Goal: Task Accomplishment & Management: Manage account settings

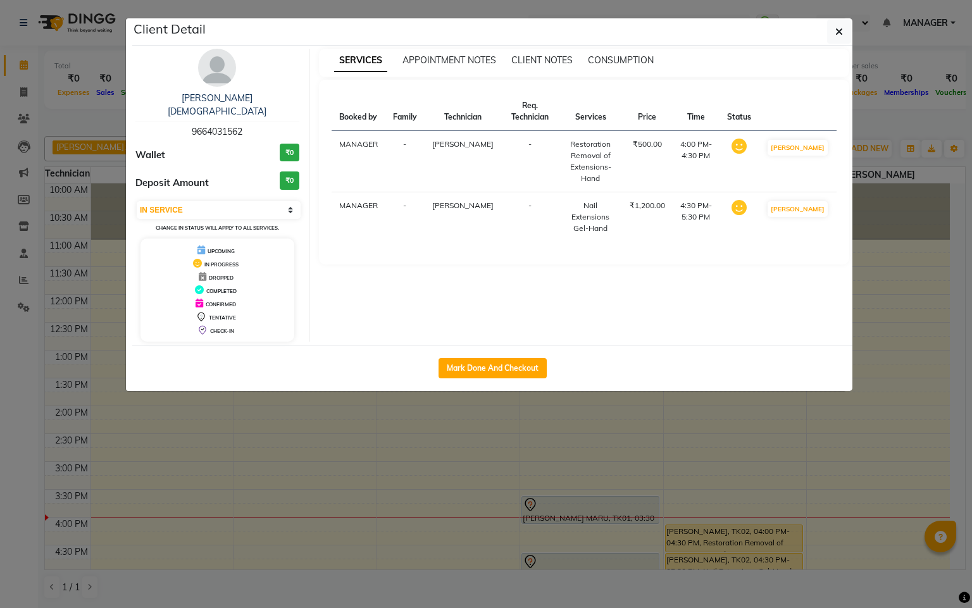
select select "1"
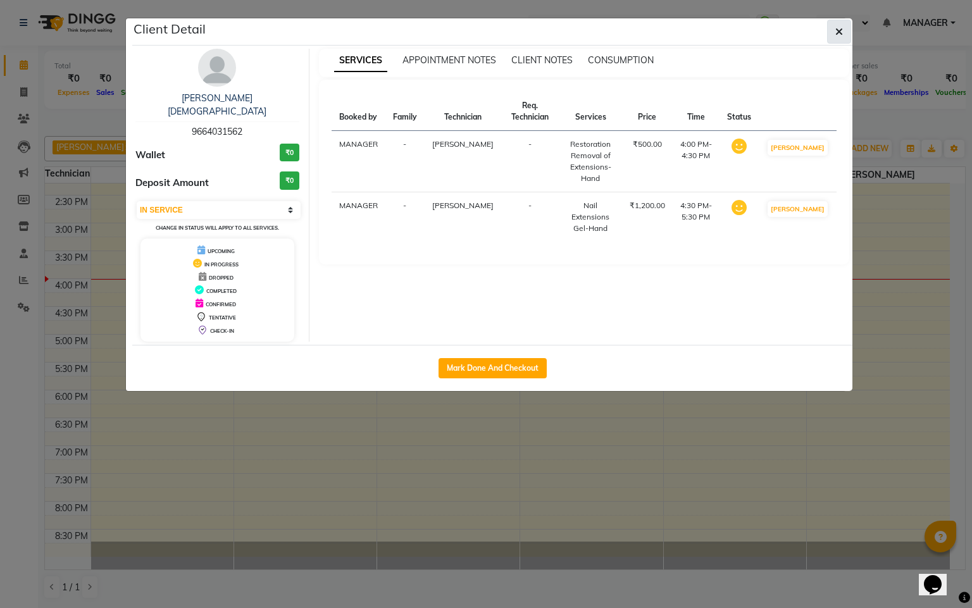
click at [836, 28] on icon "button" at bounding box center [840, 32] width 8 height 10
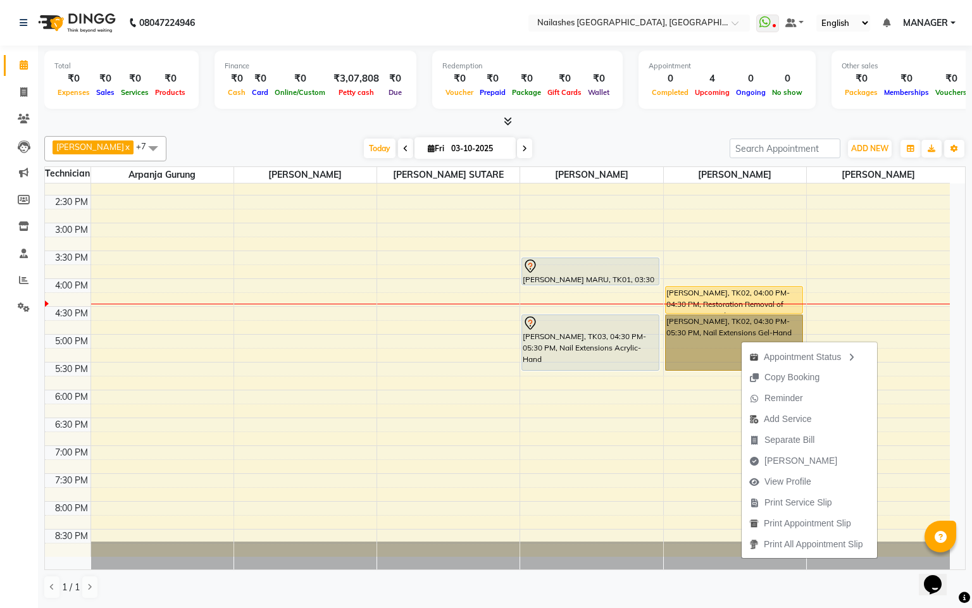
click at [361, 442] on div "10:00 AM 10:30 AM 11:00 AM 11:30 AM 12:00 PM 12:30 PM 1:00 PM 1:30 PM 2:00 PM 2…" at bounding box center [497, 251] width 905 height 612
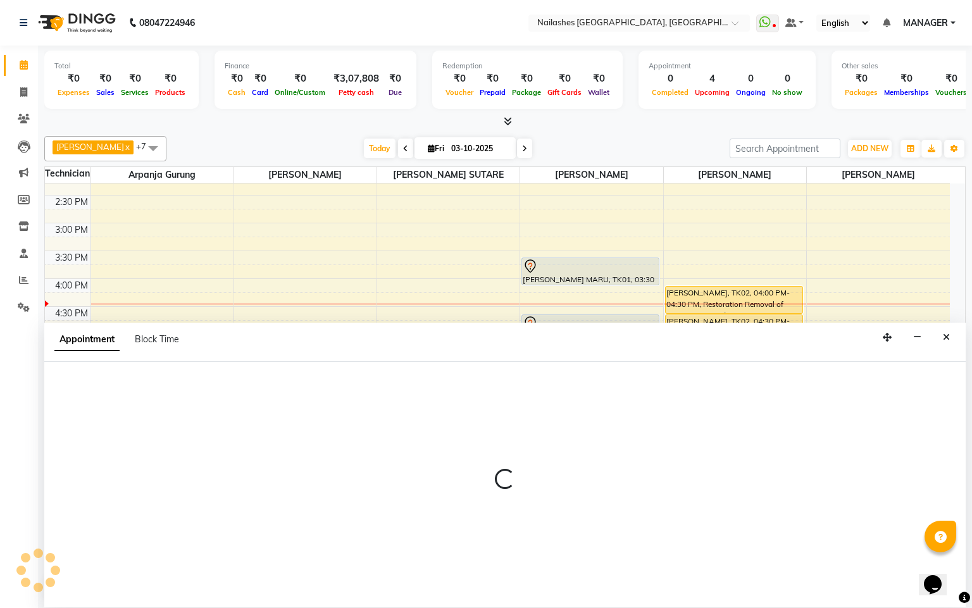
select select "83876"
select select "1110"
select select "tentative"
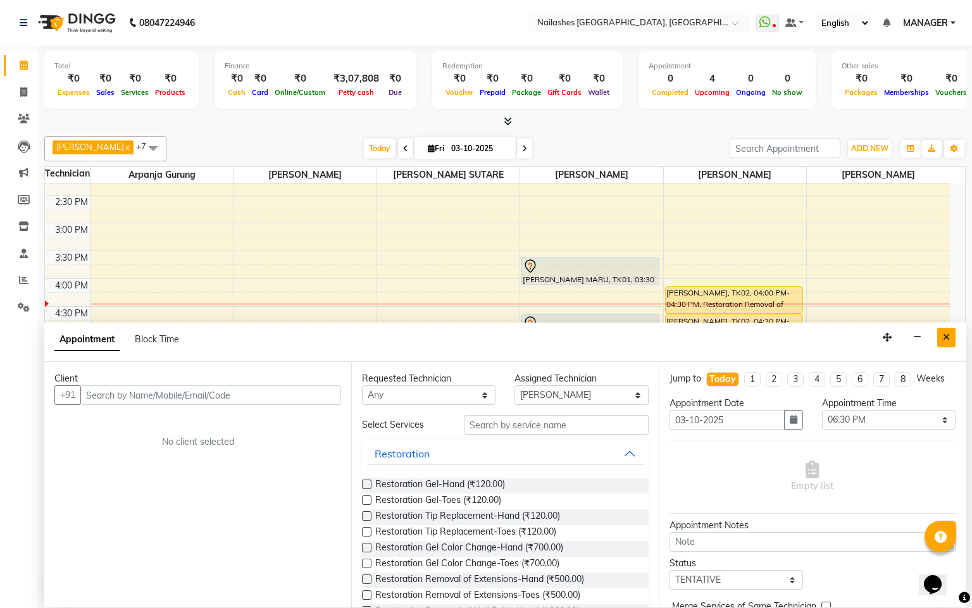
click at [946, 340] on icon "Close" at bounding box center [946, 337] width 7 height 9
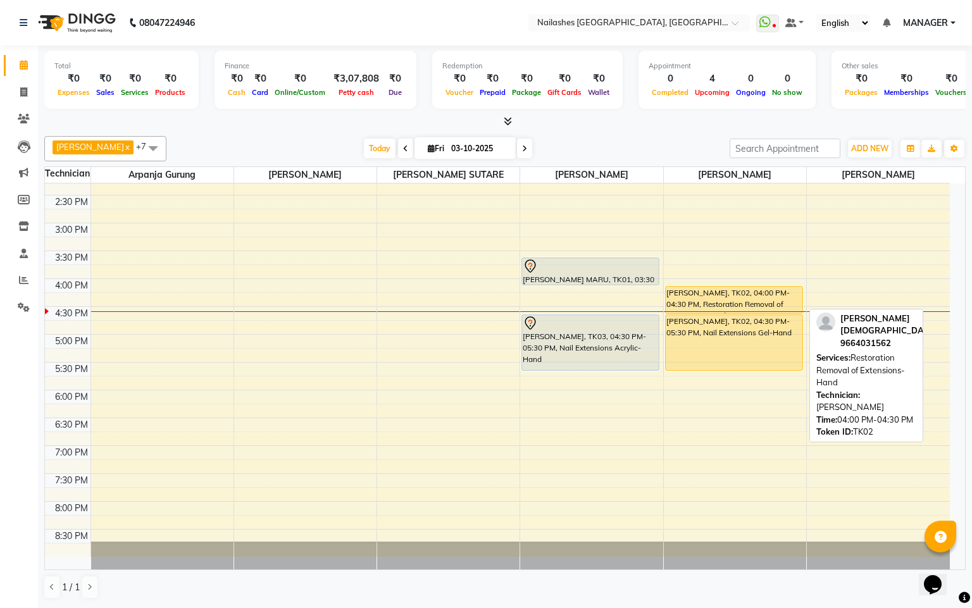
click at [696, 291] on div "[PERSON_NAME], TK02, 04:00 PM-04:30 PM, Restoration Removal of Extensions-Hand" at bounding box center [734, 300] width 137 height 27
select select "1"
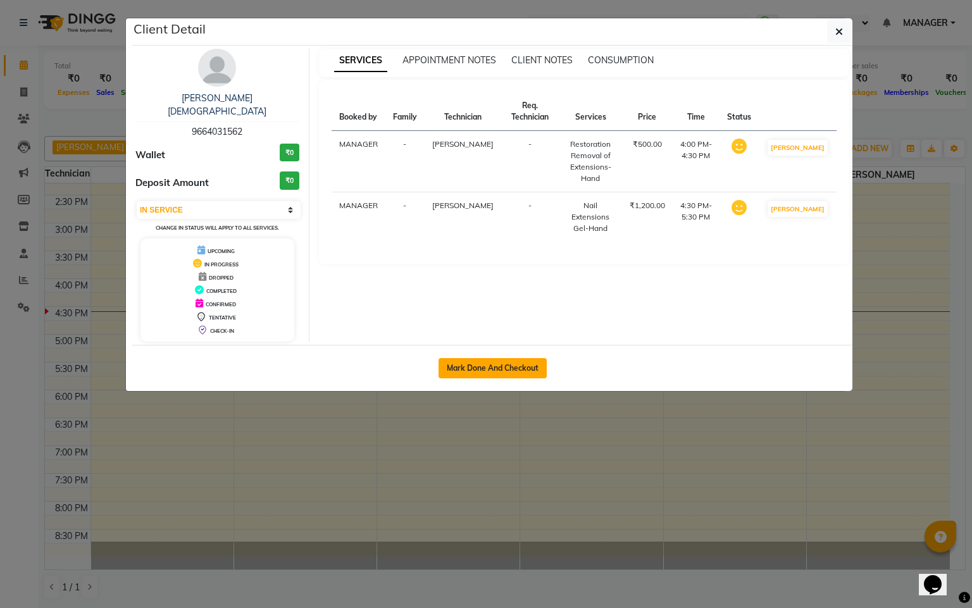
click at [536, 358] on button "Mark Done And Checkout" at bounding box center [493, 368] width 108 height 20
select select "service"
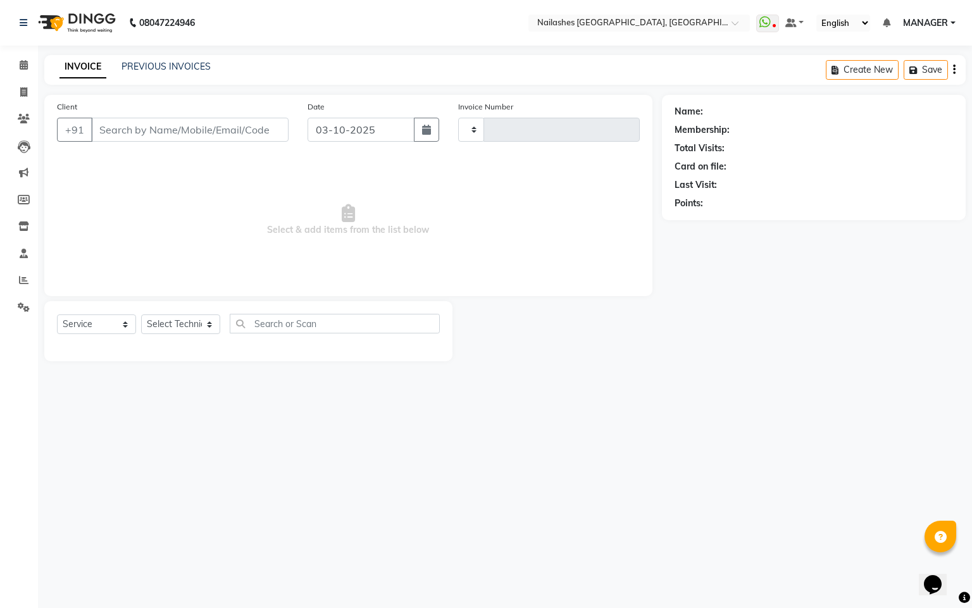
type input "0186"
select select "8442"
type input "96******62"
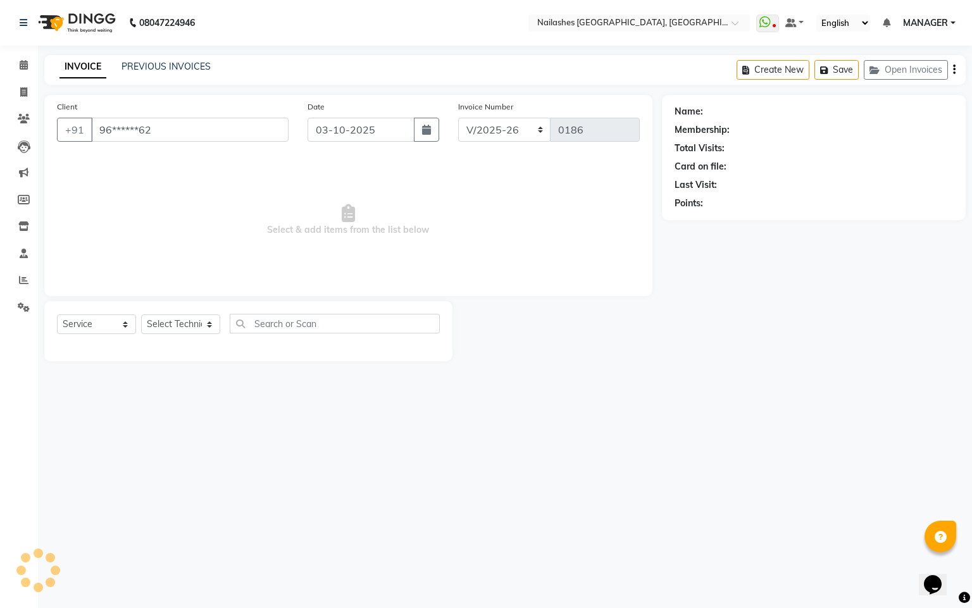
select select "92218"
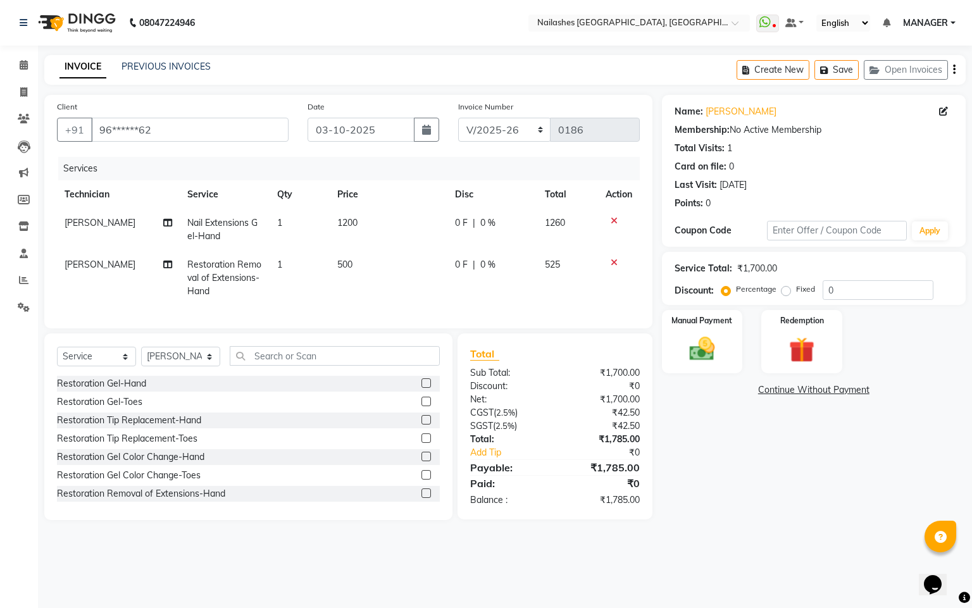
click at [73, 224] on span "[PERSON_NAME]" at bounding box center [100, 222] width 71 height 11
select select "92218"
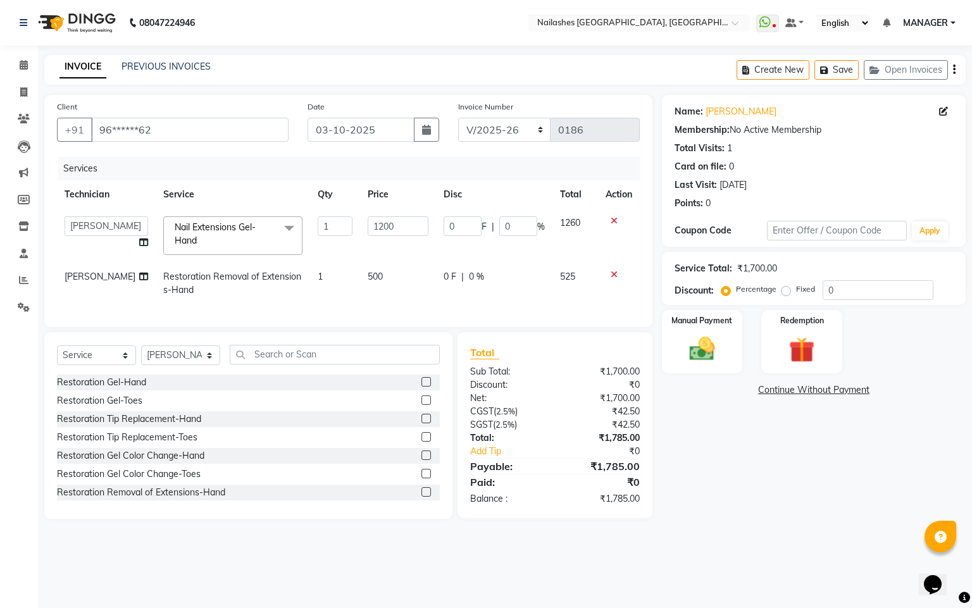
click at [139, 246] on icon at bounding box center [143, 242] width 9 height 9
select select "92218"
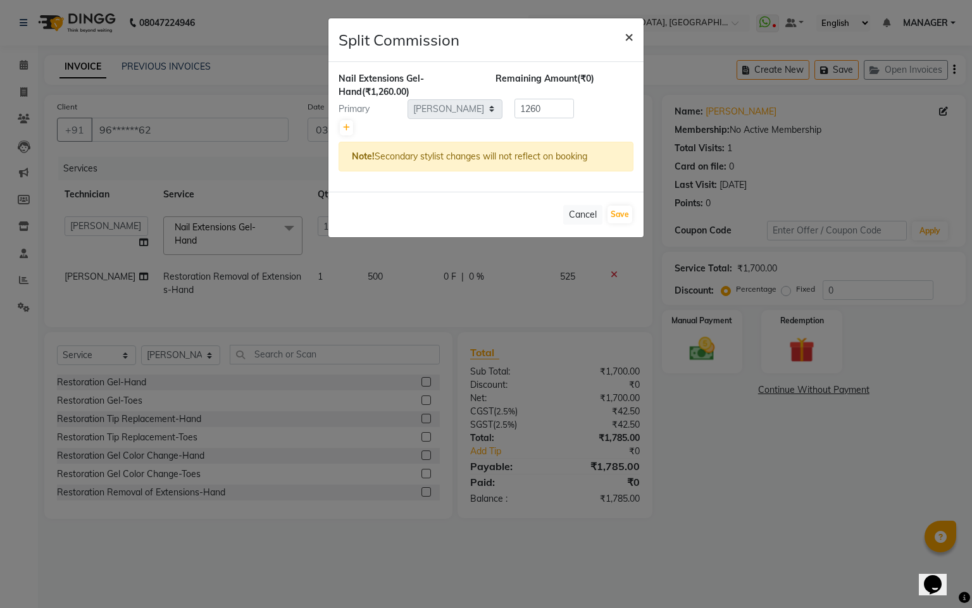
click at [625, 38] on span "×" at bounding box center [629, 36] width 9 height 19
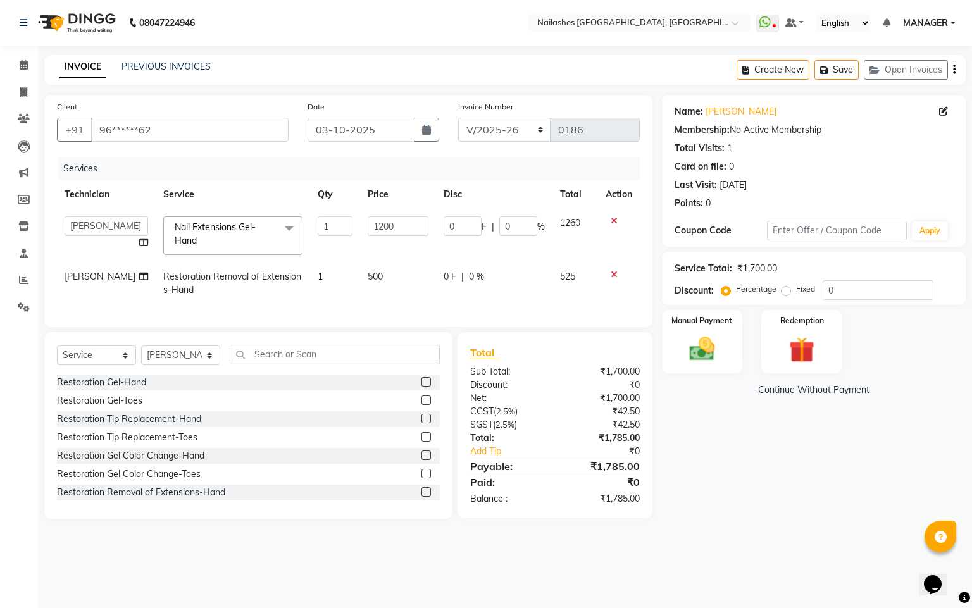
click at [615, 220] on icon at bounding box center [614, 221] width 7 height 9
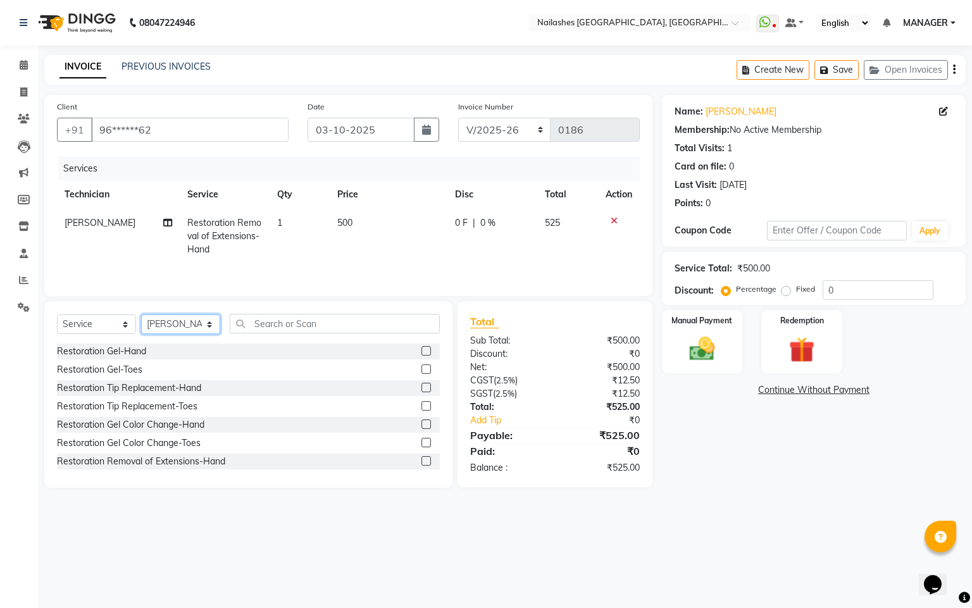
click at [215, 331] on select "Select Technician Arpanja Gurung [PERSON_NAME] [PERSON_NAME] [PERSON_NAME] MANA…" at bounding box center [180, 325] width 79 height 20
select select "90885"
click at [141, 320] on select "Select Technician Arpanja Gurung [PERSON_NAME] [PERSON_NAME] [PERSON_NAME] MANA…" at bounding box center [180, 325] width 79 height 20
click at [295, 321] on input "text" at bounding box center [335, 324] width 210 height 20
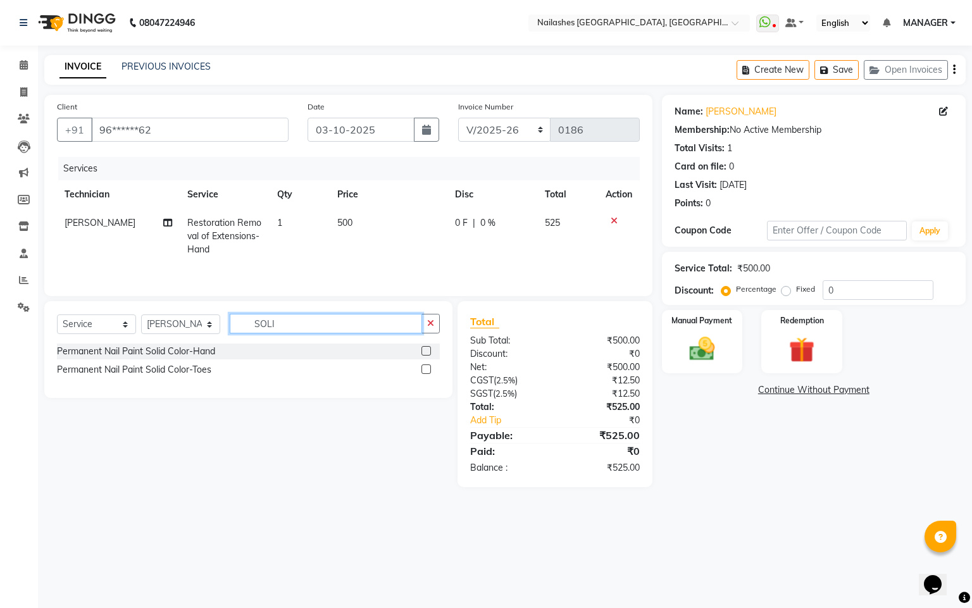
type input "SOLI"
click at [427, 356] on label at bounding box center [426, 350] width 9 height 9
click at [427, 356] on input "checkbox" at bounding box center [426, 352] width 8 height 8
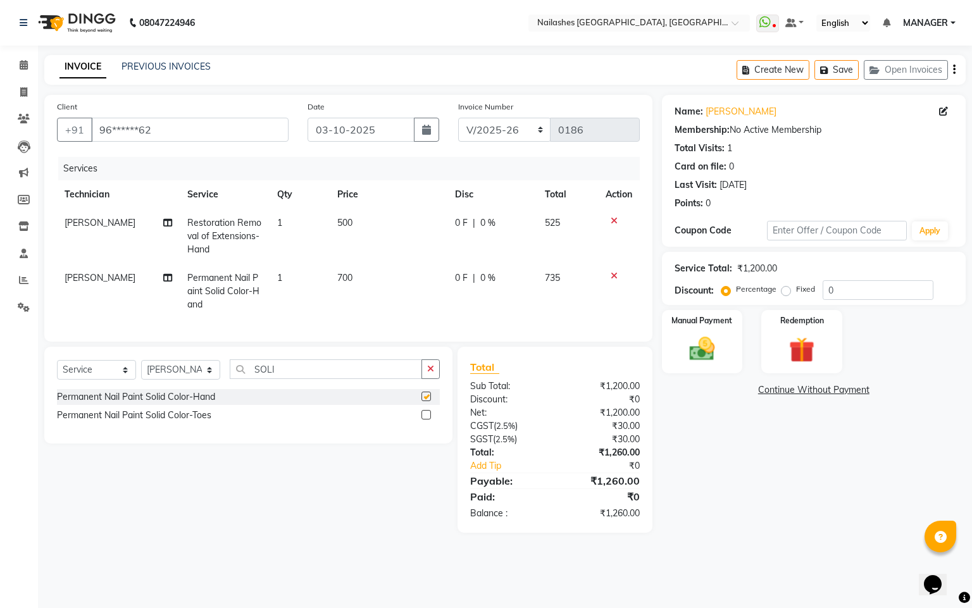
checkbox input "false"
click at [613, 220] on icon at bounding box center [614, 221] width 7 height 9
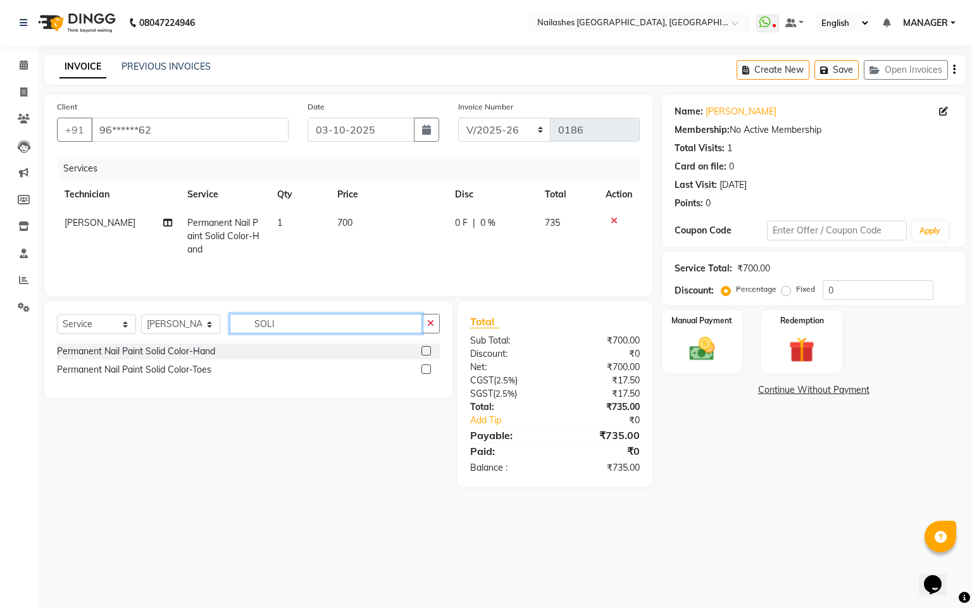
click at [401, 327] on input "SOLI" at bounding box center [326, 324] width 192 height 20
type input "S"
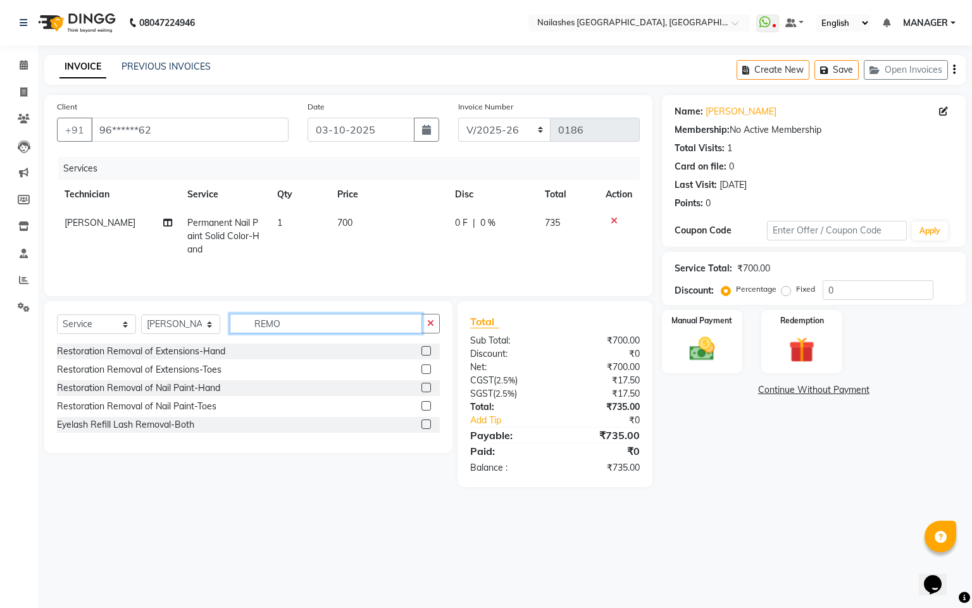
type input "REMO"
click at [424, 356] on label at bounding box center [426, 350] width 9 height 9
click at [424, 356] on input "checkbox" at bounding box center [426, 352] width 8 height 8
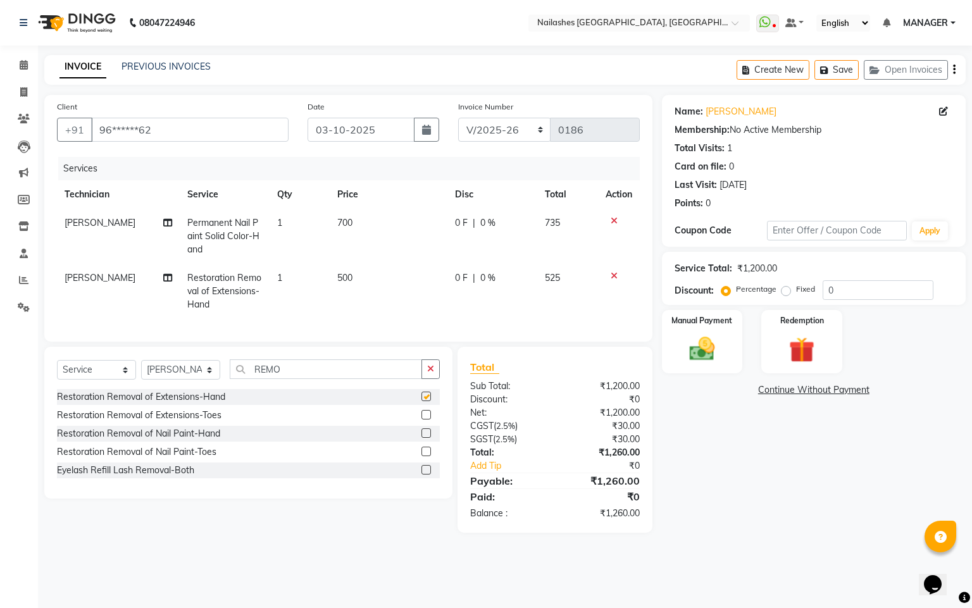
checkbox input "false"
click at [429, 373] on icon "button" at bounding box center [430, 369] width 7 height 9
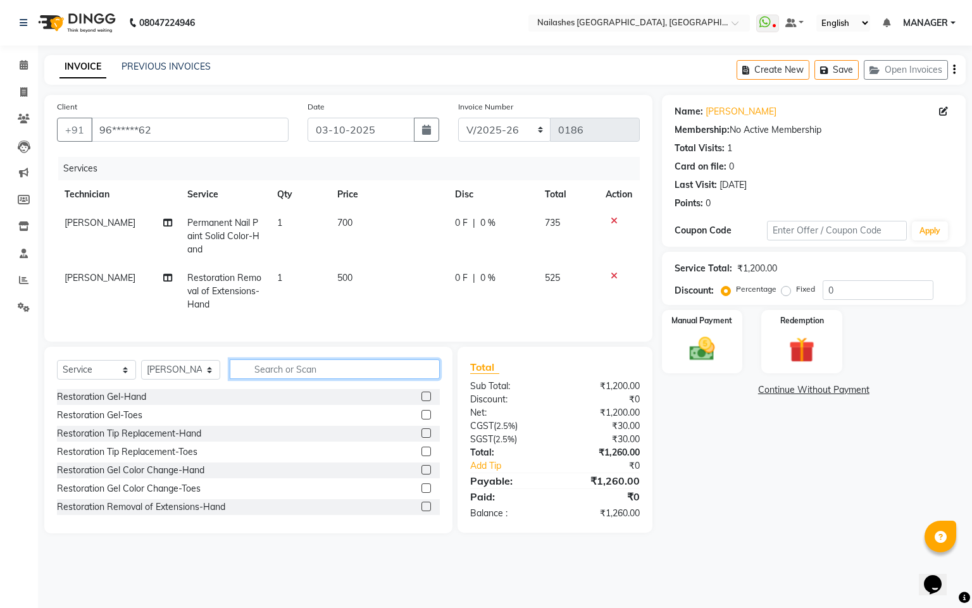
click at [384, 379] on input "text" at bounding box center [335, 370] width 210 height 20
click at [338, 379] on input "EXT" at bounding box center [326, 370] width 192 height 20
type input "E"
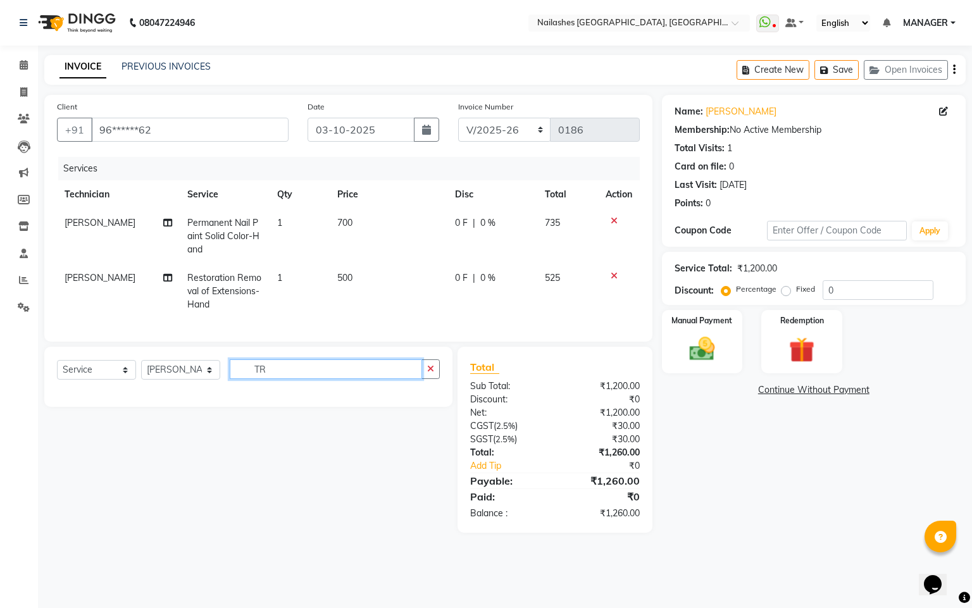
type input "T"
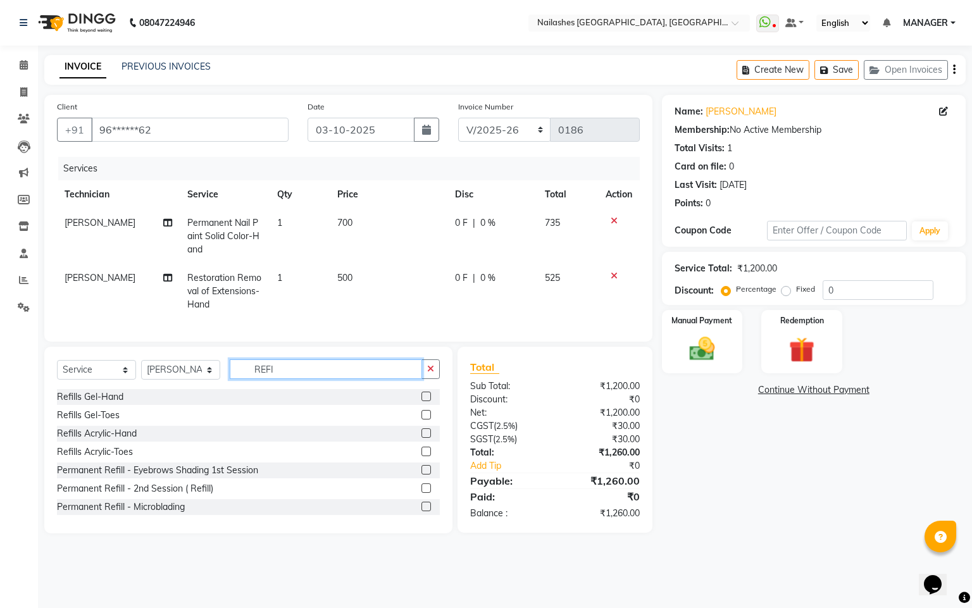
type input "REFI"
click at [422, 401] on label at bounding box center [426, 396] width 9 height 9
click at [422, 401] on input "checkbox" at bounding box center [426, 397] width 8 height 8
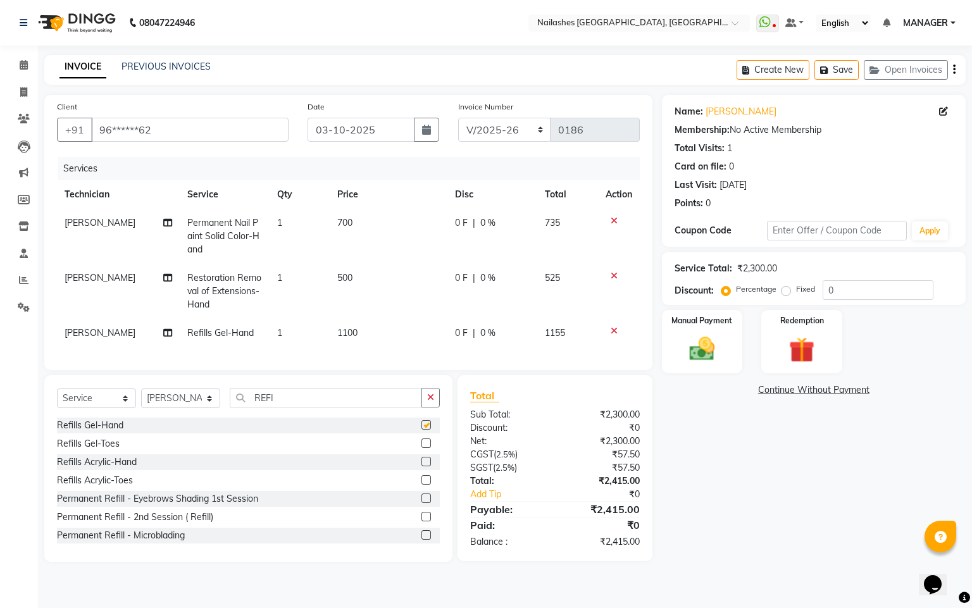
checkbox input "false"
click at [612, 277] on icon at bounding box center [614, 276] width 7 height 9
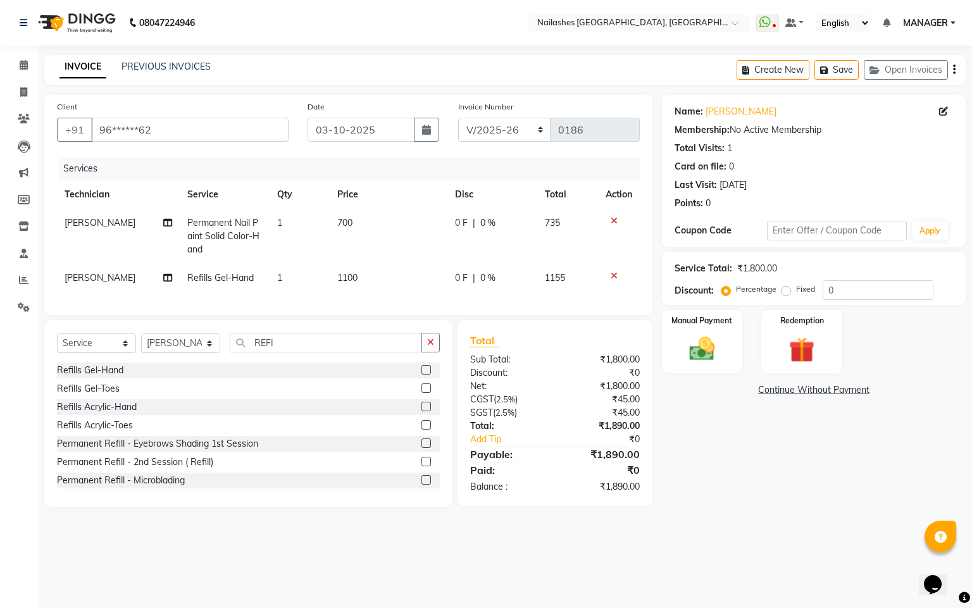
click at [612, 218] on icon at bounding box center [614, 221] width 7 height 9
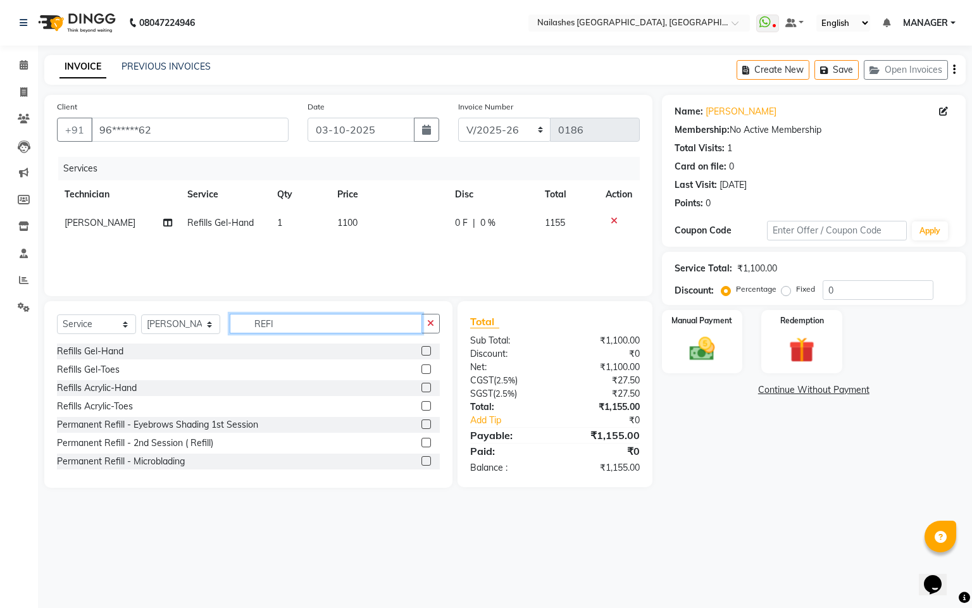
click at [338, 327] on input "REFI" at bounding box center [326, 324] width 192 height 20
type input "R"
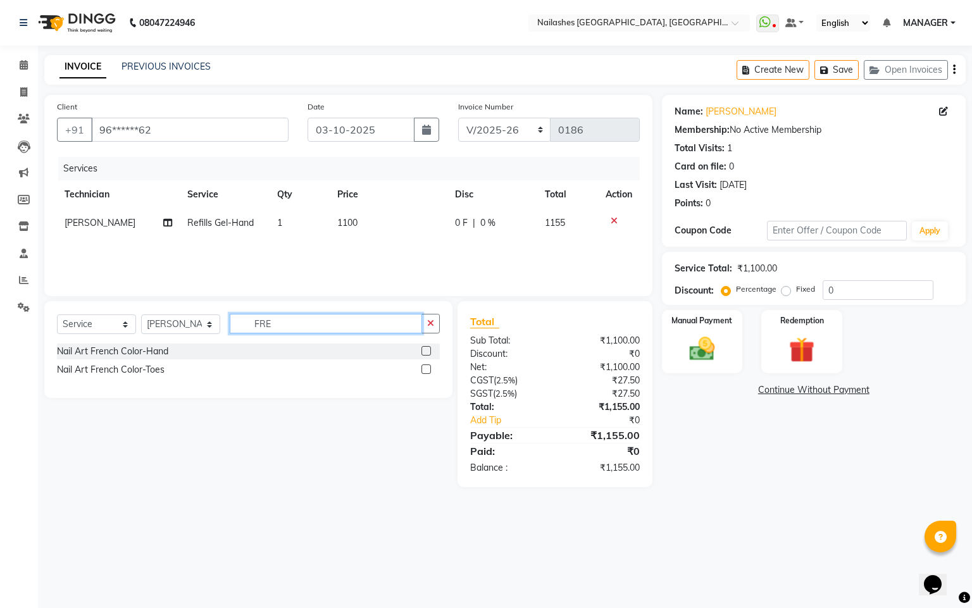
type input "FRE"
click at [424, 352] on label at bounding box center [426, 350] width 9 height 9
click at [424, 352] on input "checkbox" at bounding box center [426, 352] width 8 height 8
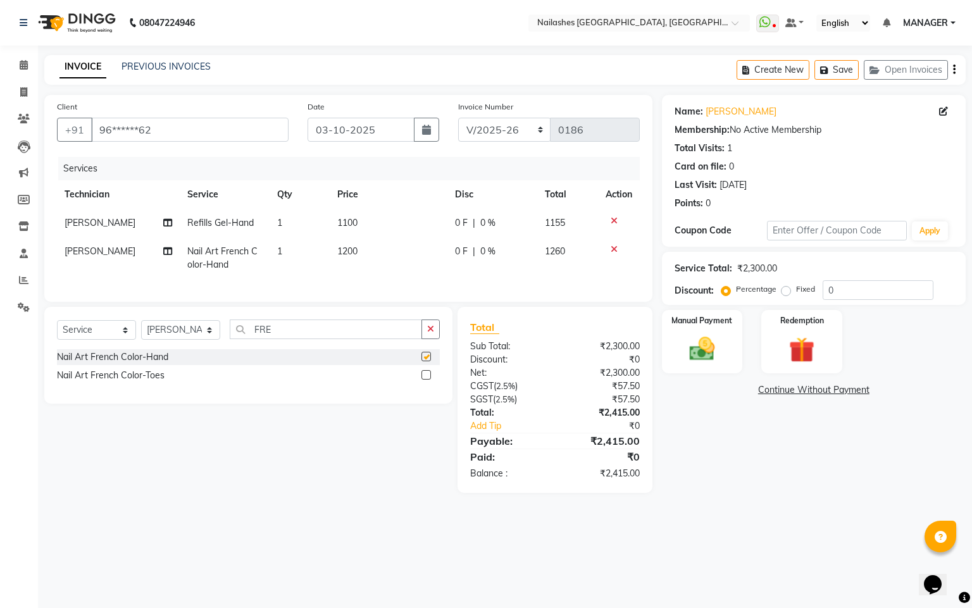
checkbox input "false"
click at [689, 338] on img at bounding box center [702, 349] width 43 height 30
click at [839, 390] on span "CASH" at bounding box center [834, 391] width 27 height 15
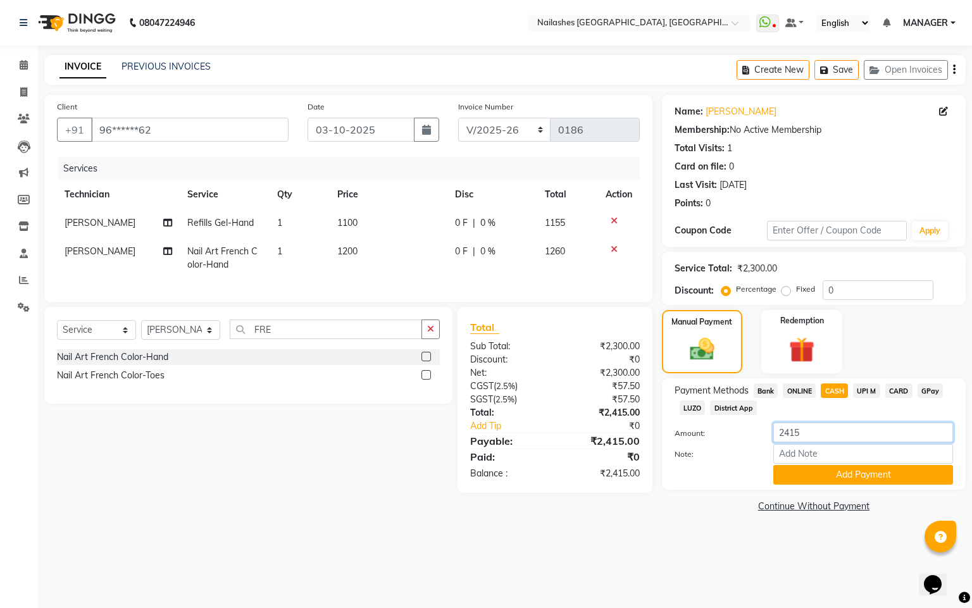
click at [834, 430] on input "2415" at bounding box center [864, 433] width 180 height 20
type input "2400"
click at [870, 470] on button "Add Payment" at bounding box center [864, 475] width 180 height 20
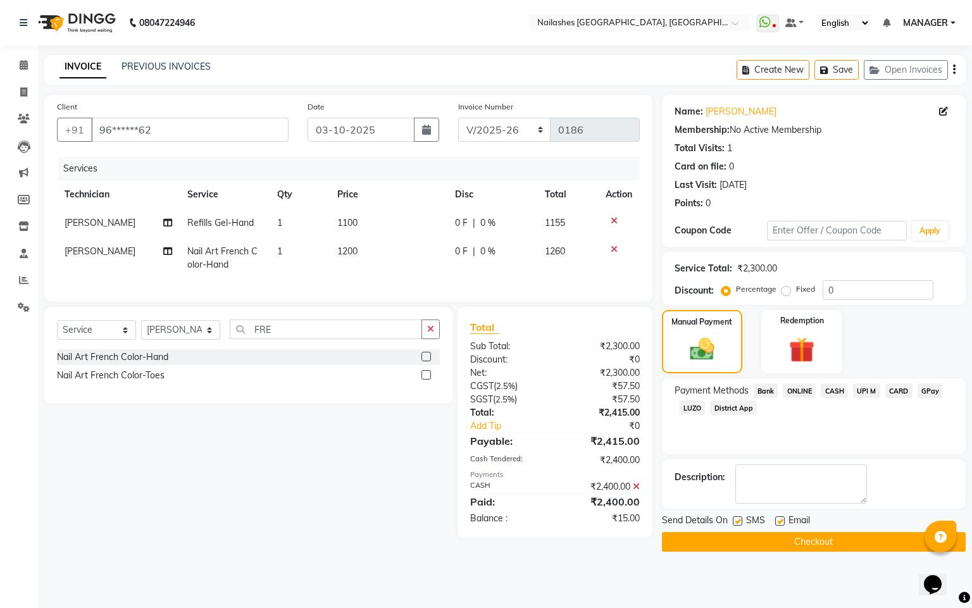
click at [929, 391] on span "GPay" at bounding box center [931, 391] width 26 height 15
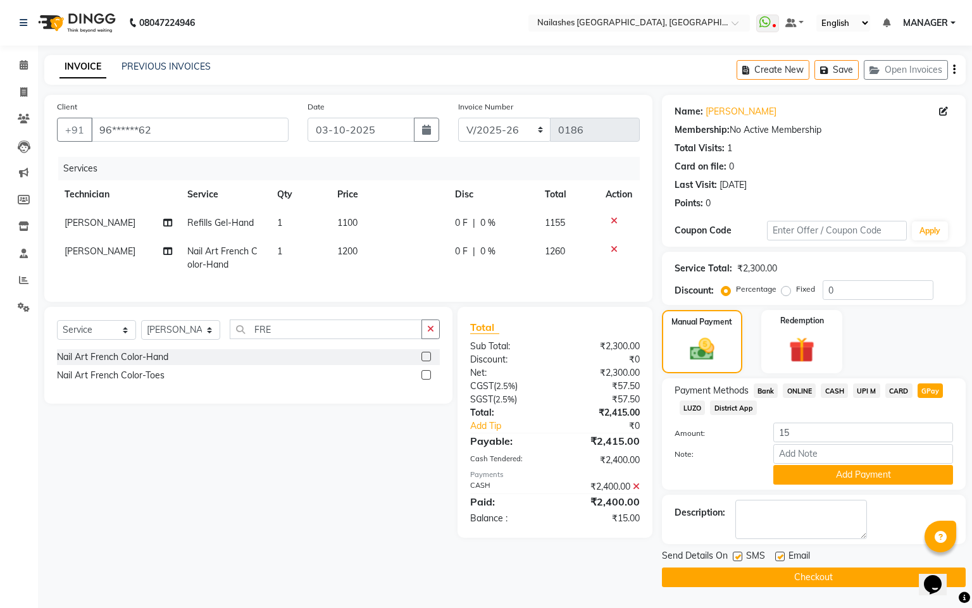
click at [786, 574] on button "Checkout" at bounding box center [814, 578] width 304 height 20
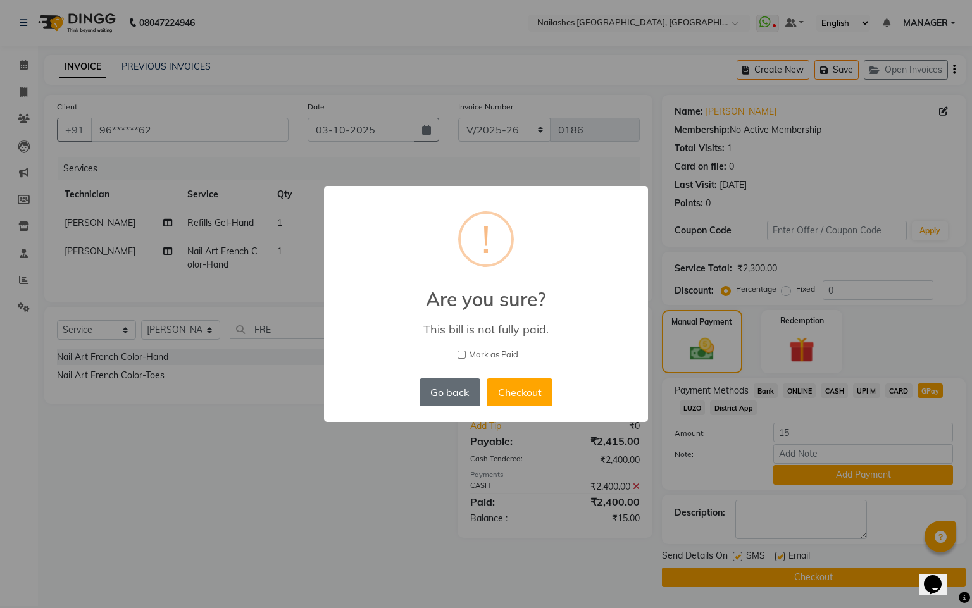
click at [475, 399] on button "Go back" at bounding box center [450, 393] width 61 height 28
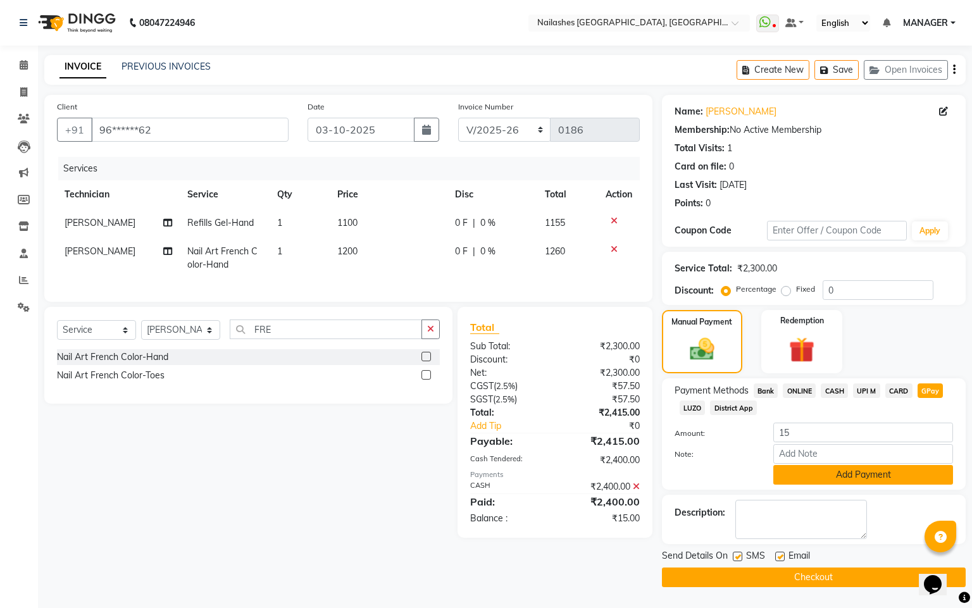
click at [831, 477] on button "Add Payment" at bounding box center [864, 475] width 180 height 20
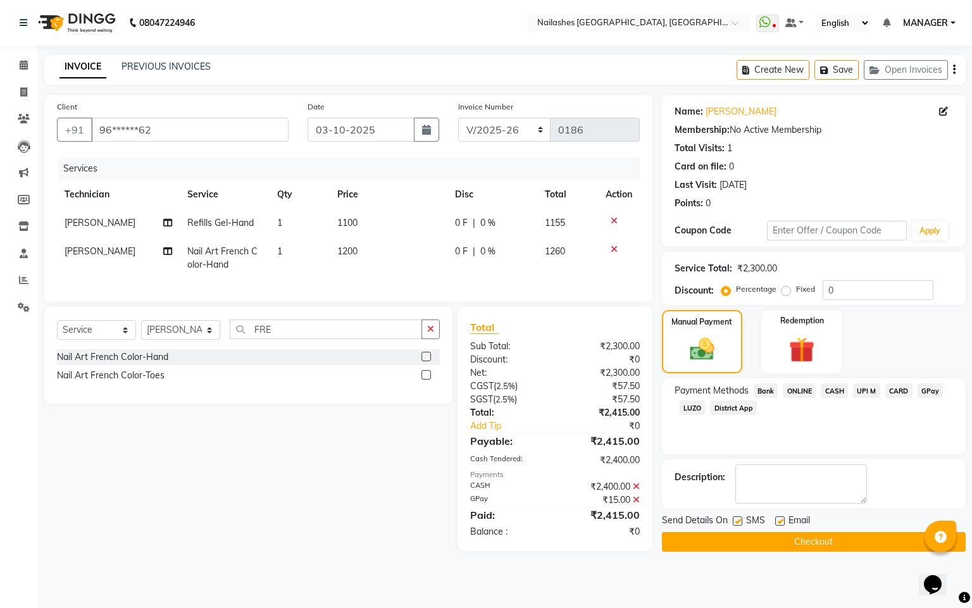
click at [798, 542] on button "Checkout" at bounding box center [814, 542] width 304 height 20
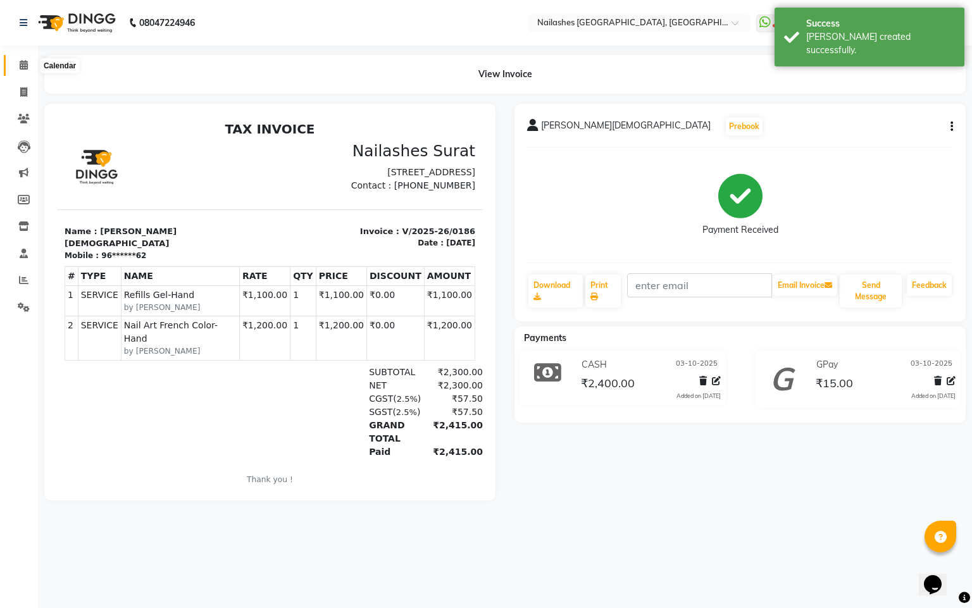
click at [14, 63] on span at bounding box center [24, 65] width 22 height 15
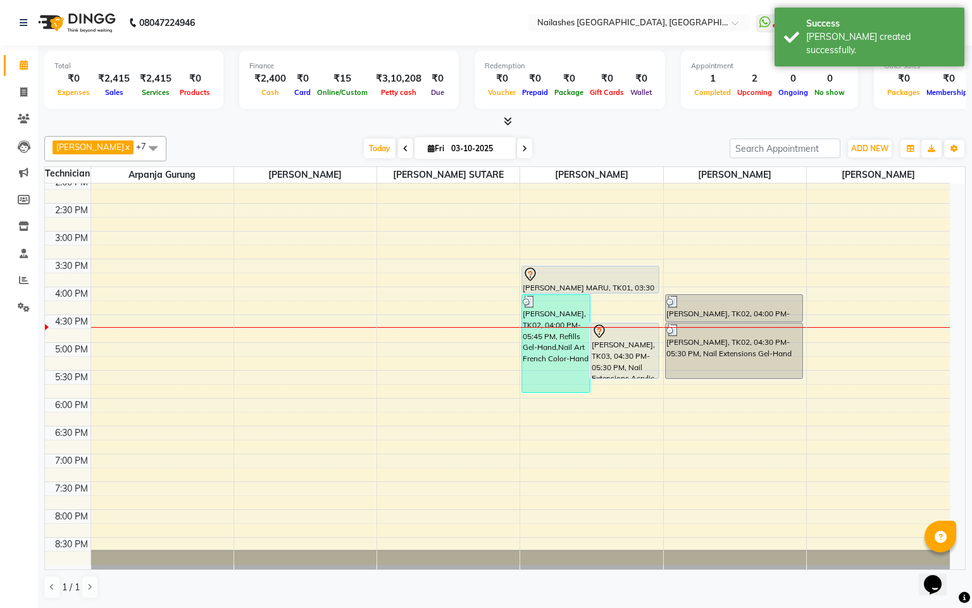
scroll to position [239, 0]
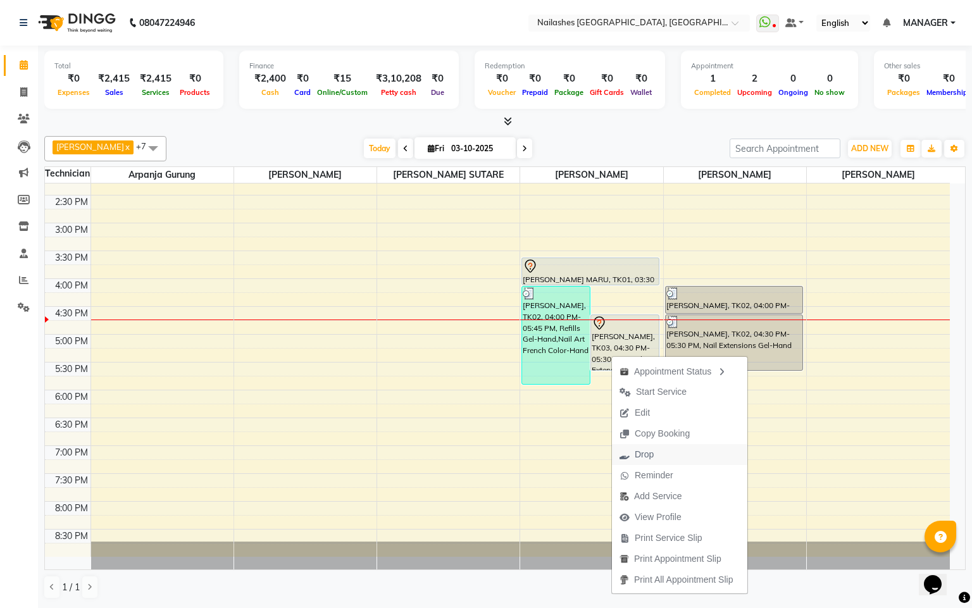
click at [641, 454] on span "Drop" at bounding box center [644, 454] width 19 height 13
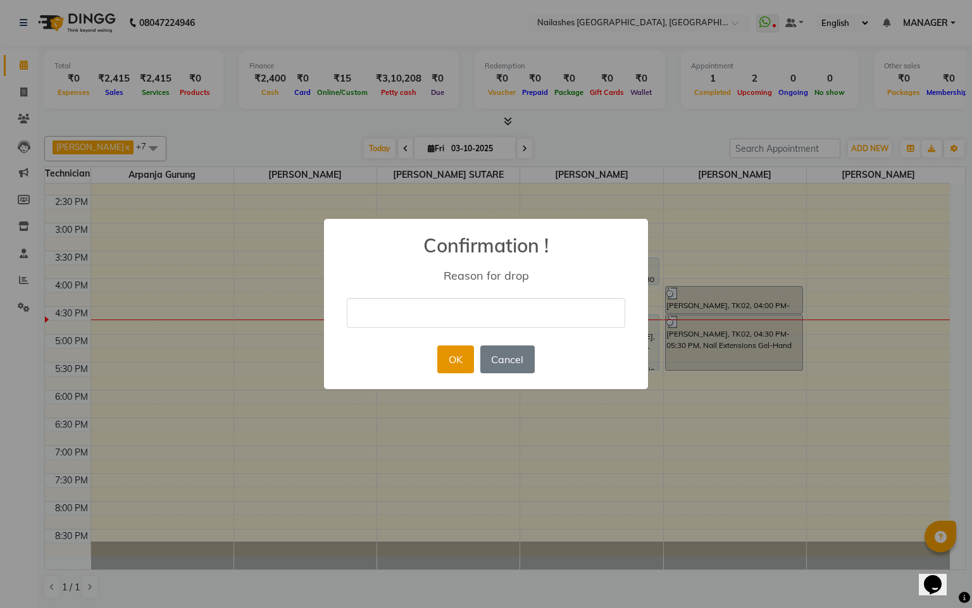
click at [458, 361] on button "OK" at bounding box center [455, 360] width 36 height 28
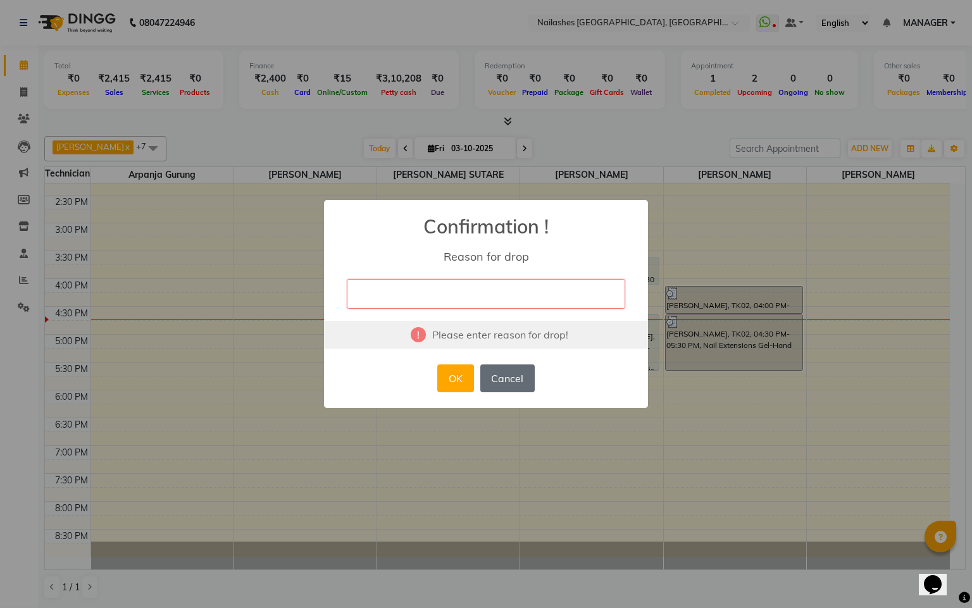
click at [522, 380] on button "Cancel" at bounding box center [507, 379] width 54 height 28
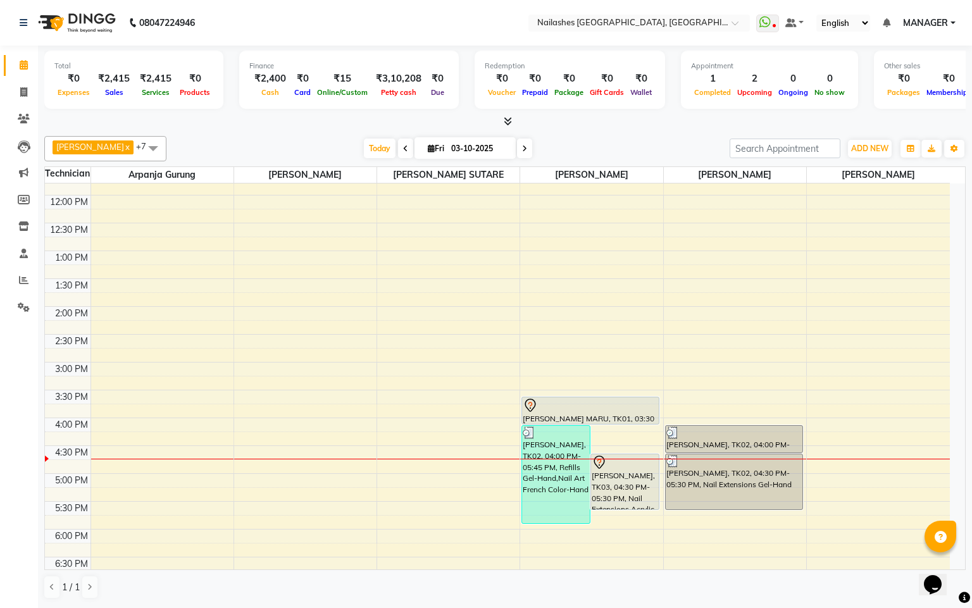
scroll to position [49, 0]
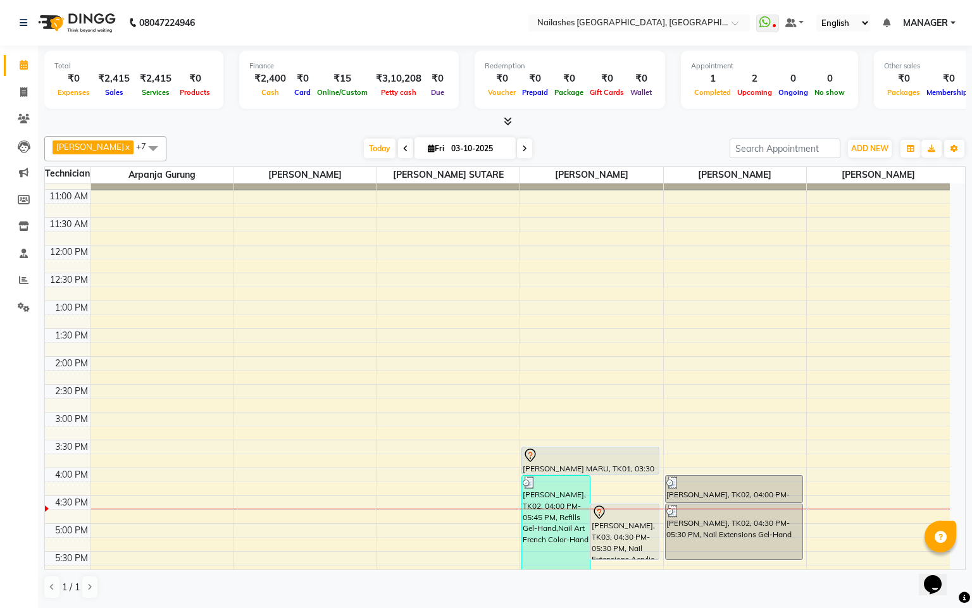
click at [398, 151] on span at bounding box center [405, 149] width 15 height 20
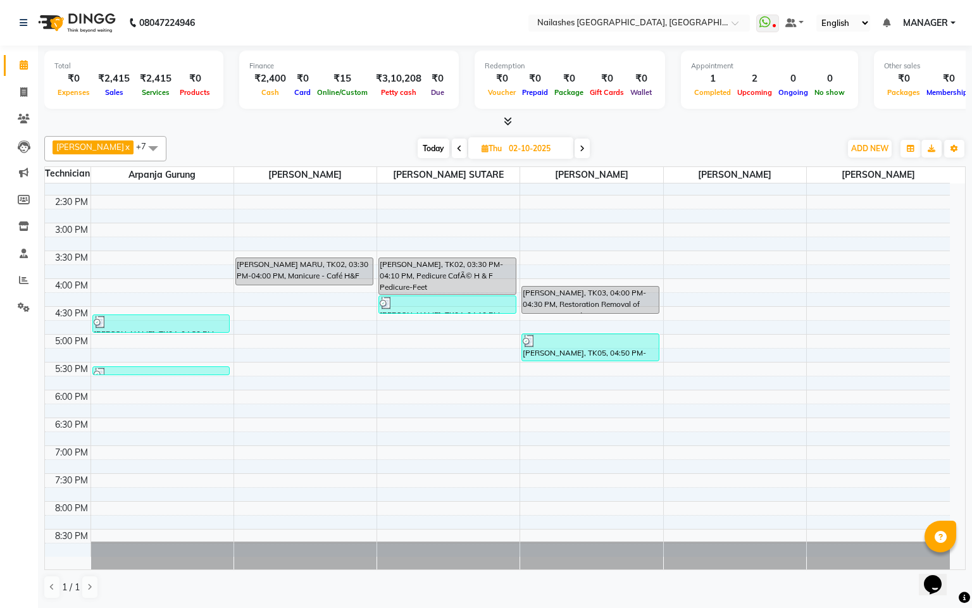
click at [580, 152] on icon at bounding box center [582, 149] width 5 height 8
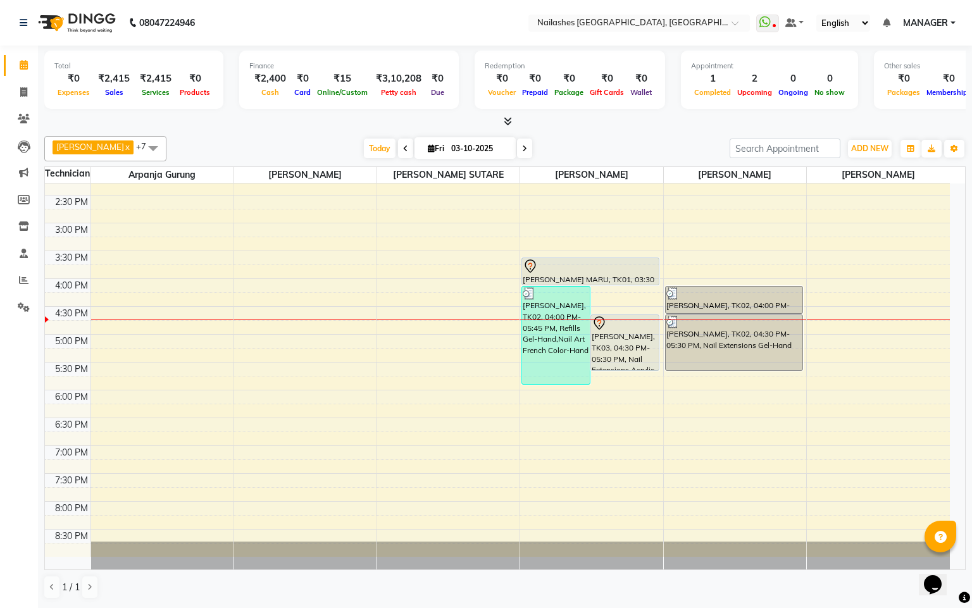
click at [522, 146] on icon at bounding box center [524, 149] width 5 height 8
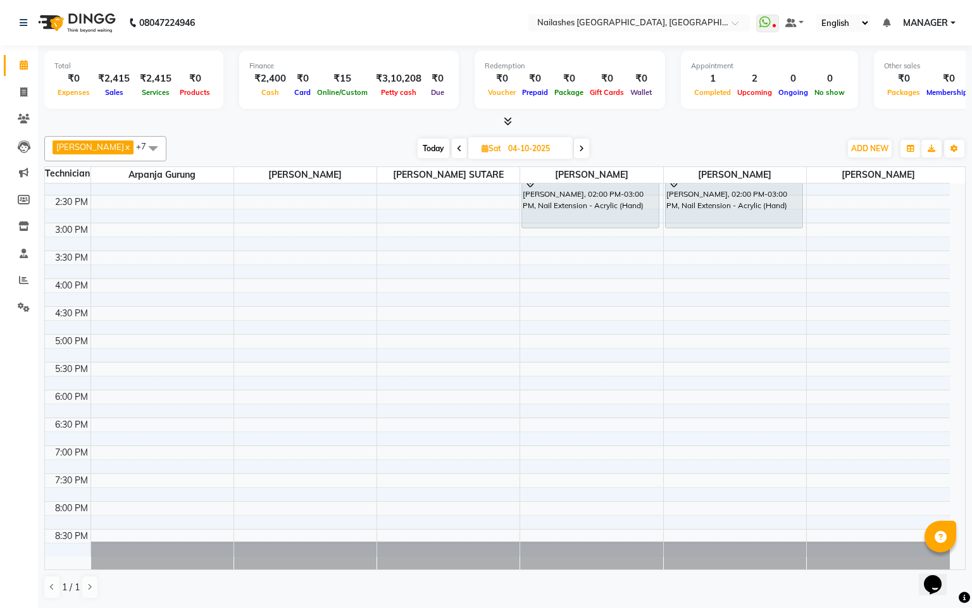
click at [457, 150] on icon at bounding box center [459, 149] width 5 height 8
type input "03-10-2025"
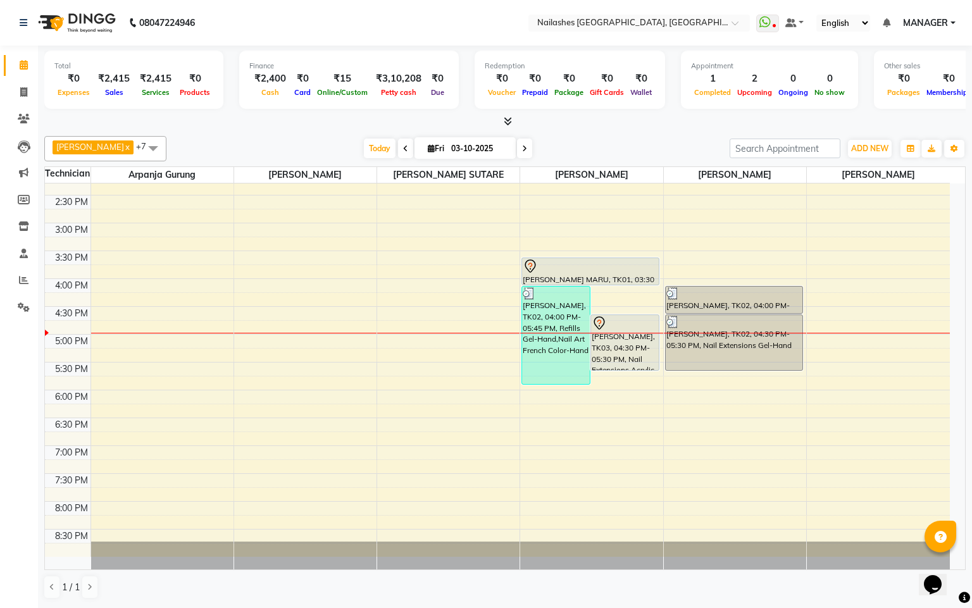
click at [370, 416] on div "10:00 AM 10:30 AM 11:00 AM 11:30 AM 12:00 PM 12:30 PM 1:00 PM 1:30 PM 2:00 PM 2…" at bounding box center [497, 251] width 905 height 612
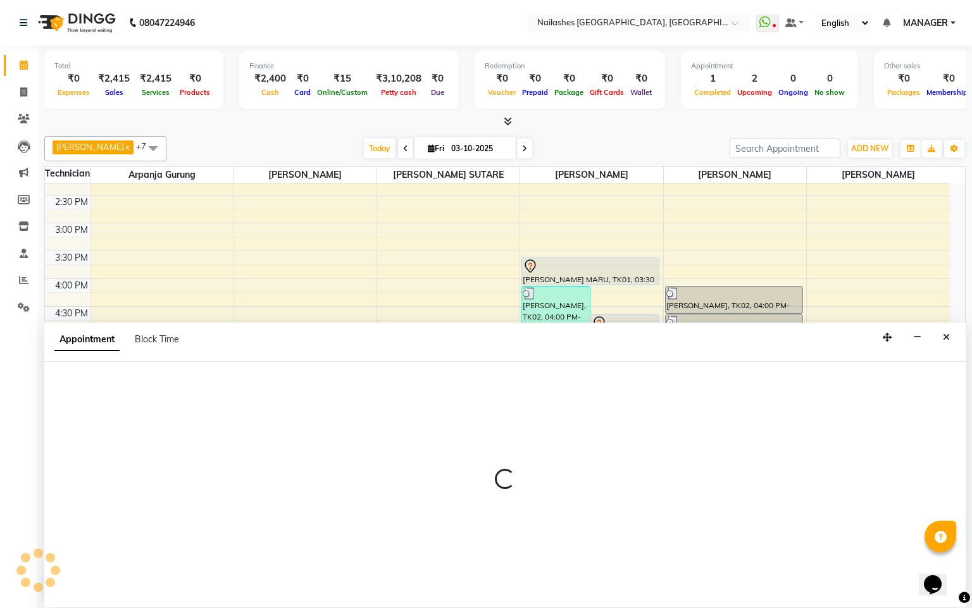
select select "83876"
select select "tentative"
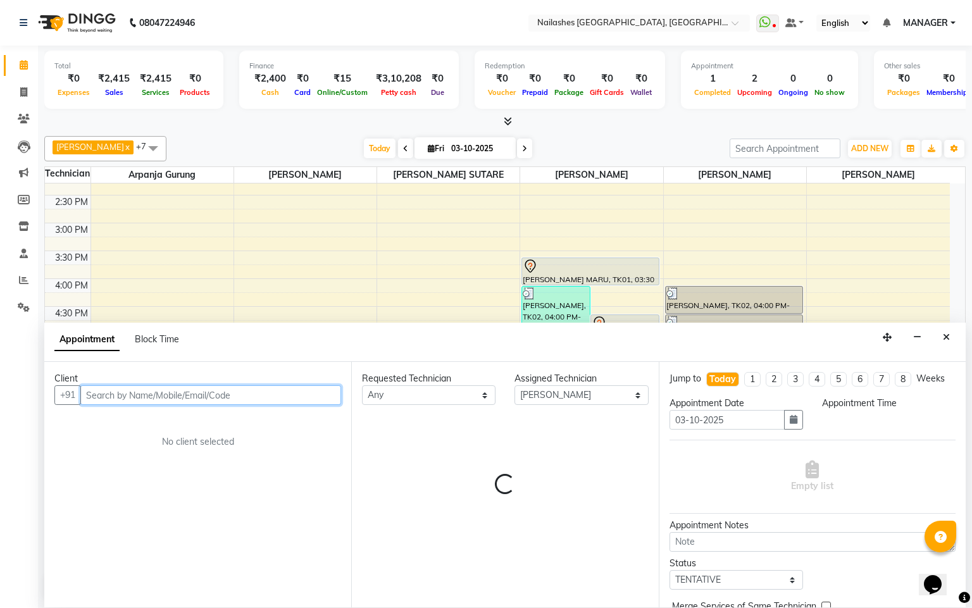
select select "1095"
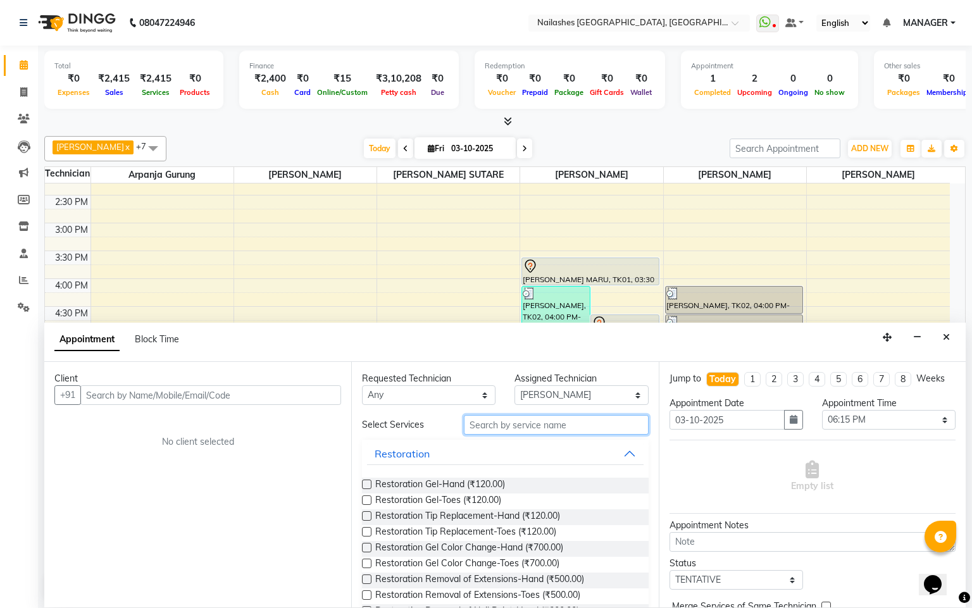
click at [538, 420] on input "text" at bounding box center [556, 425] width 185 height 20
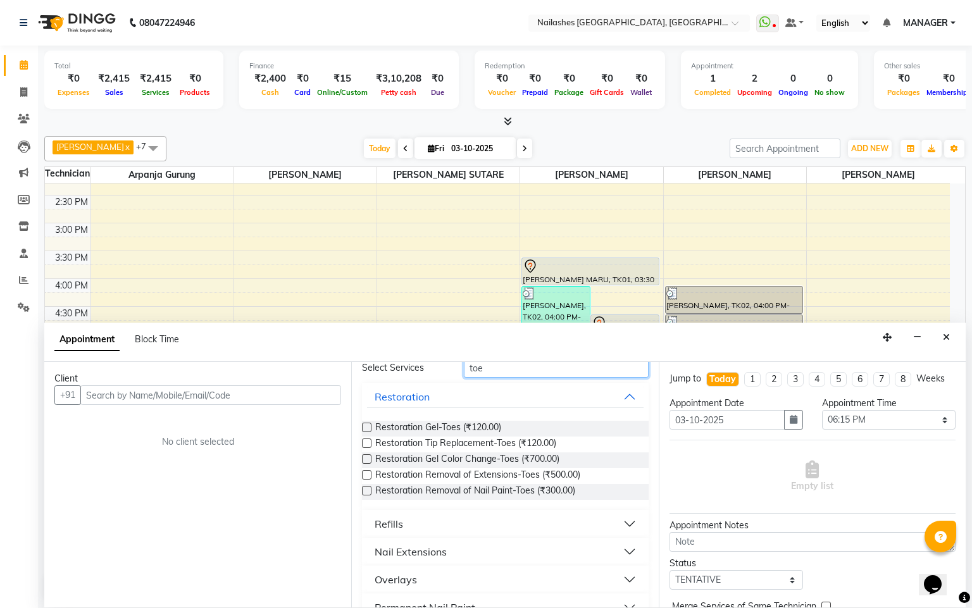
scroll to position [109, 0]
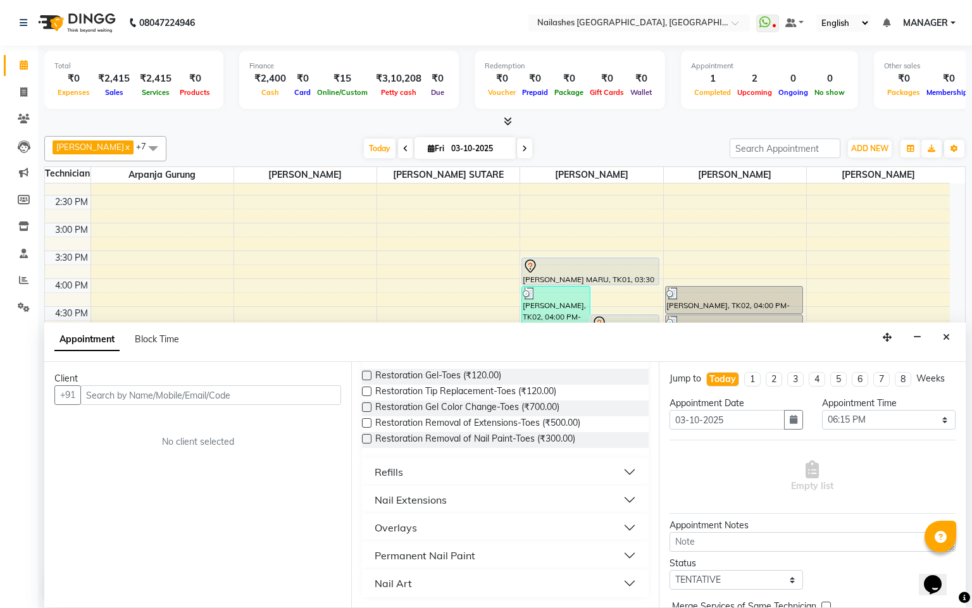
type input "toe"
click at [493, 580] on button "Nail Art" at bounding box center [505, 583] width 276 height 23
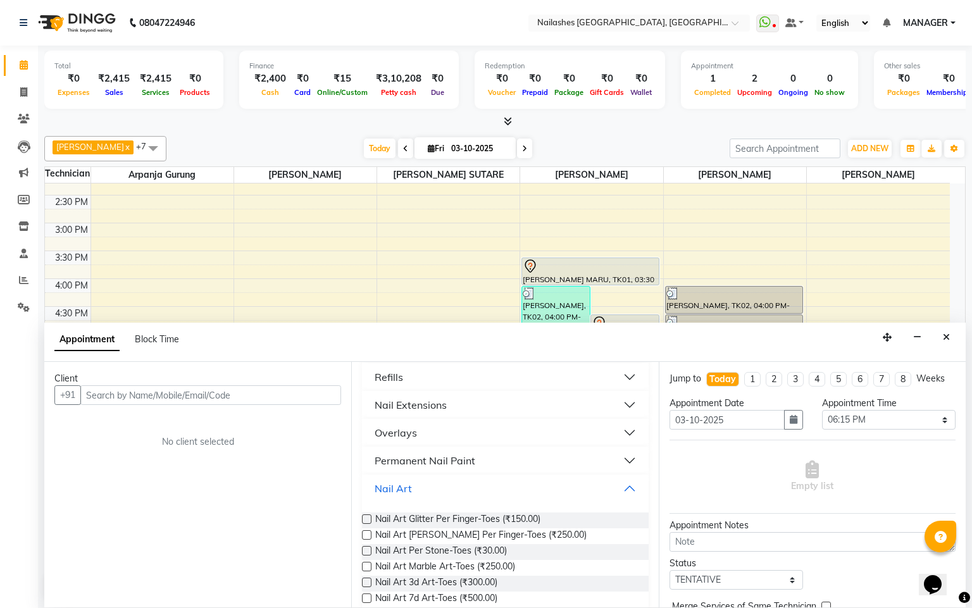
scroll to position [335, 0]
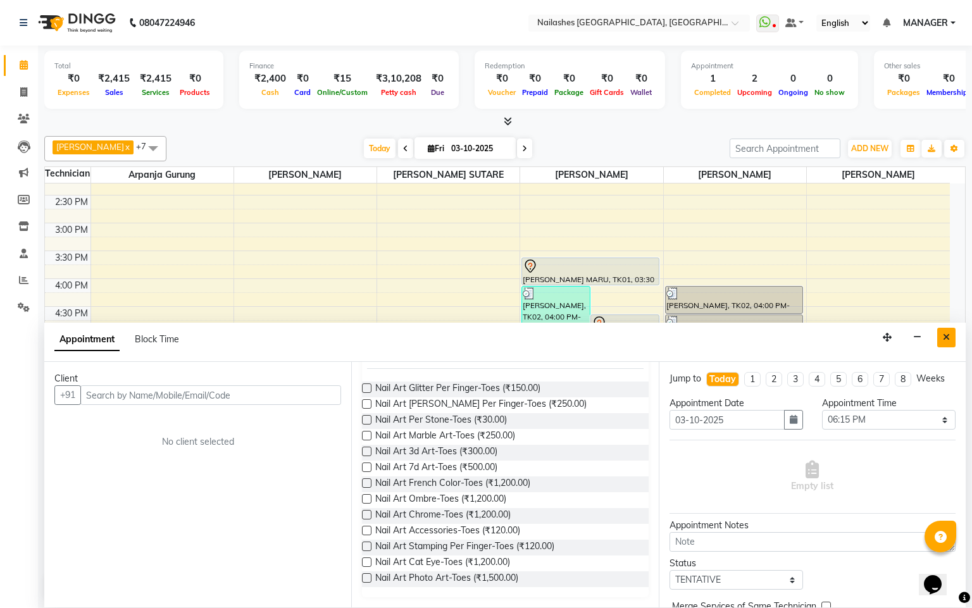
click at [954, 335] on button "Close" at bounding box center [947, 338] width 18 height 20
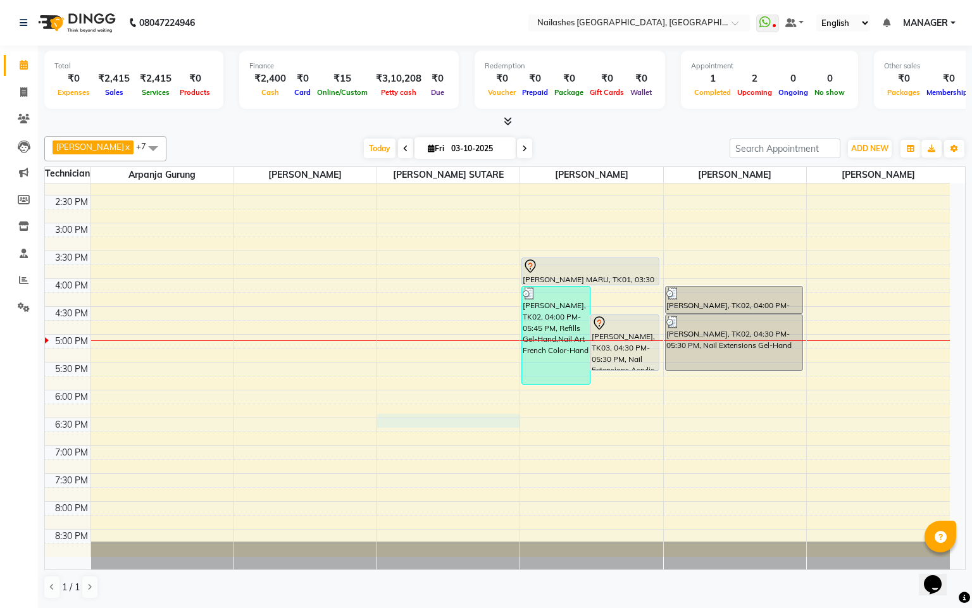
click at [410, 418] on div "10:00 AM 10:30 AM 11:00 AM 11:30 AM 12:00 PM 12:30 PM 1:00 PM 1:30 PM 2:00 PM 2…" at bounding box center [497, 251] width 905 height 612
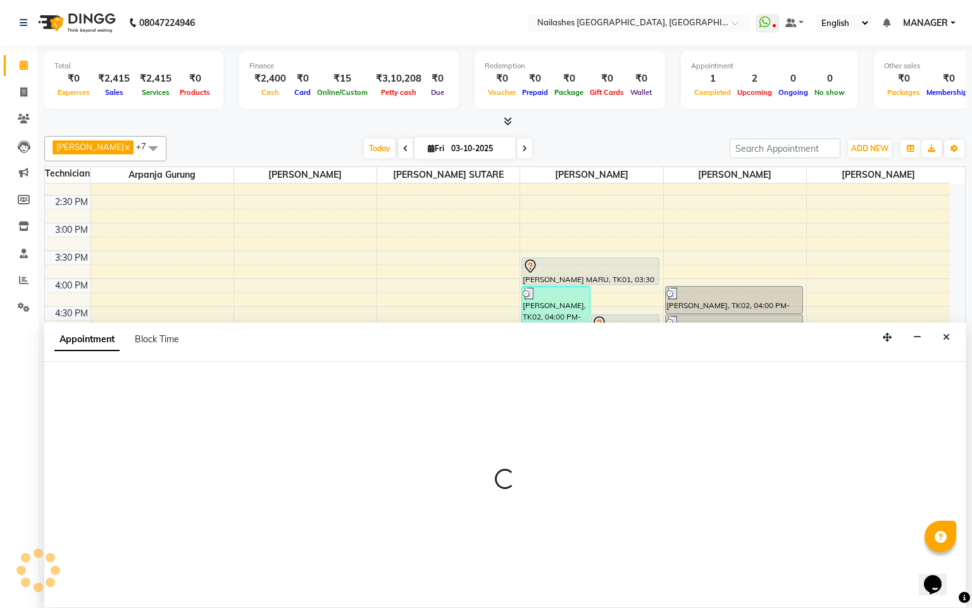
select select "87528"
select select "1095"
select select "tentative"
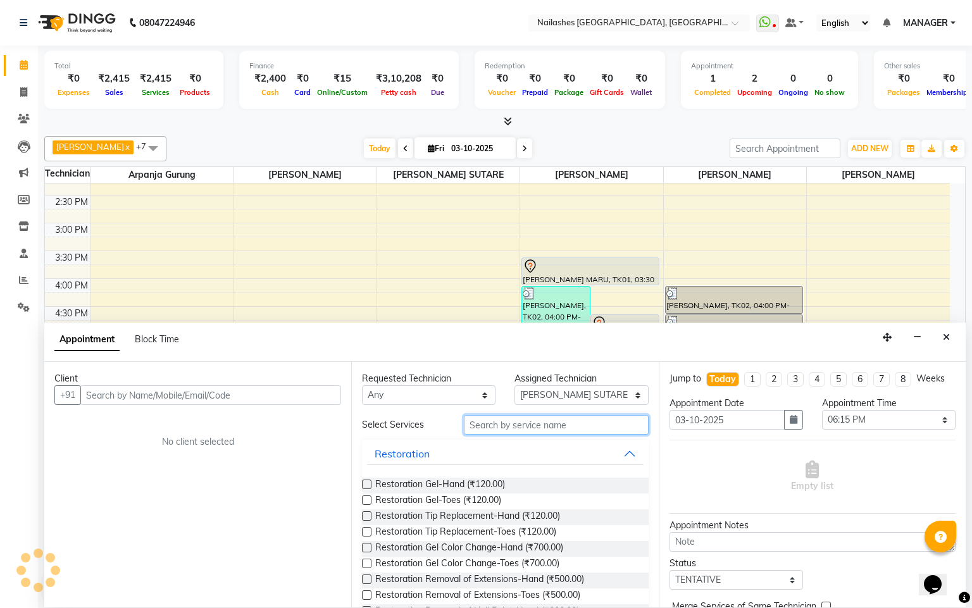
click at [567, 430] on input "text" at bounding box center [556, 425] width 185 height 20
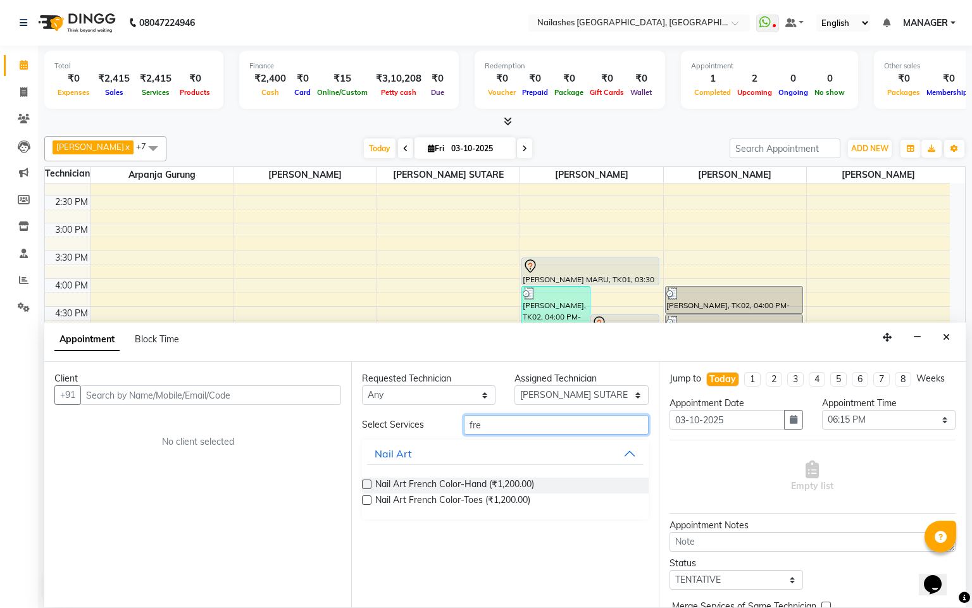
type input "fre"
click at [950, 338] on icon "Close" at bounding box center [946, 337] width 7 height 9
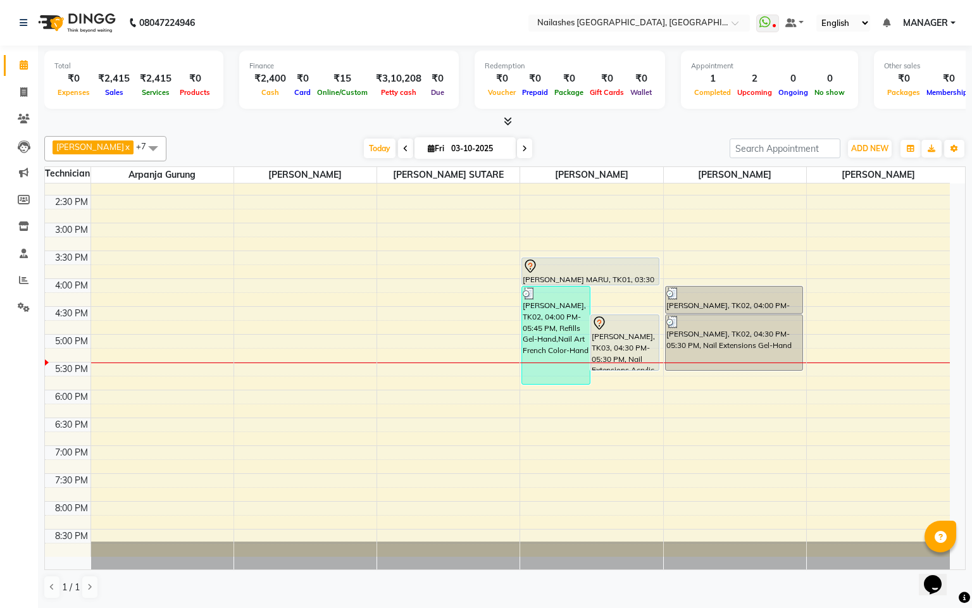
click at [679, 481] on div "10:00 AM 10:30 AM 11:00 AM 11:30 AM 12:00 PM 12:30 PM 1:00 PM 1:30 PM 2:00 PM 2…" at bounding box center [497, 251] width 905 height 612
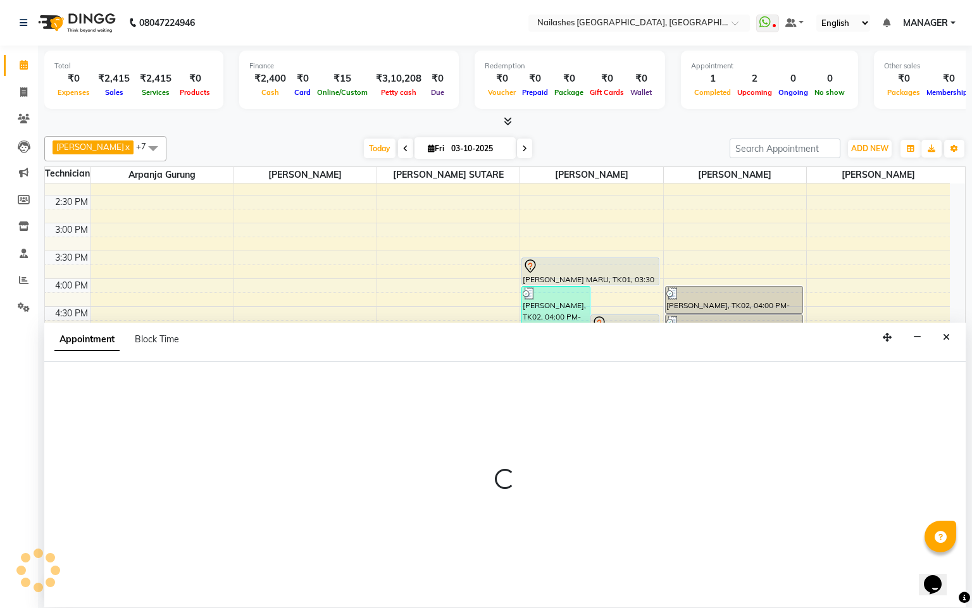
select select "92218"
select select "1155"
select select "tentative"
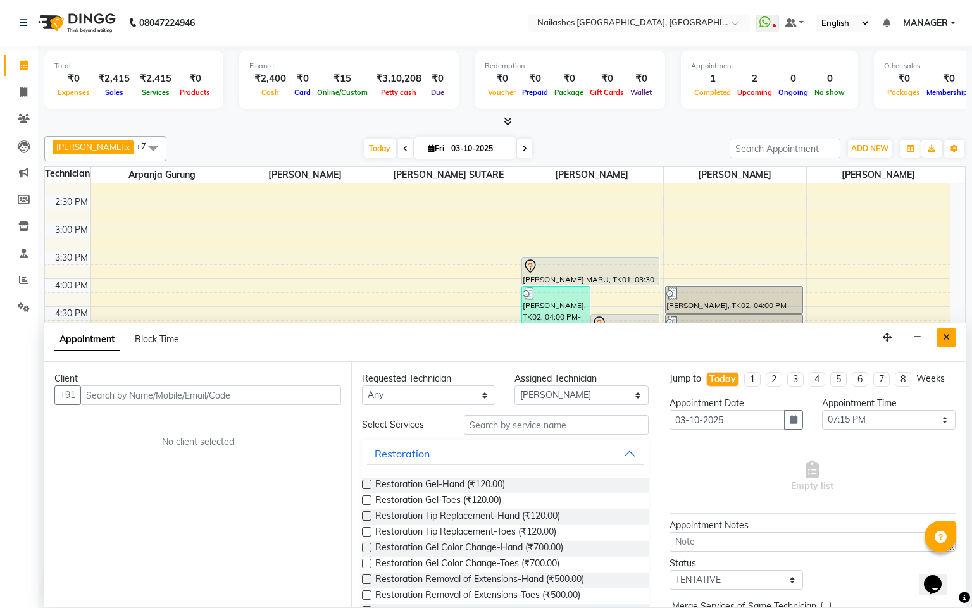
click at [944, 339] on icon "Close" at bounding box center [946, 337] width 7 height 9
